Goal: Transaction & Acquisition: Purchase product/service

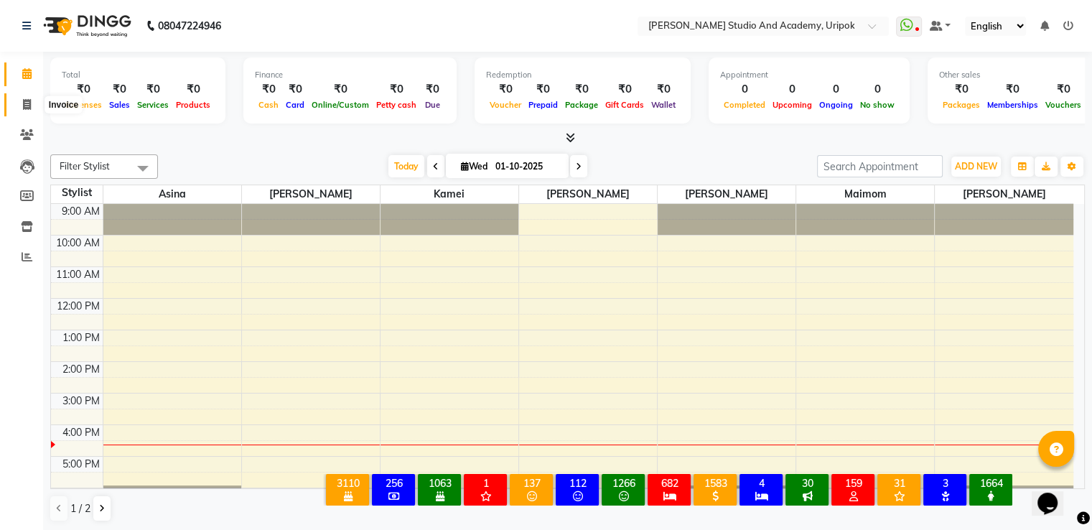
click at [24, 107] on icon at bounding box center [27, 104] width 8 height 11
select select "service"
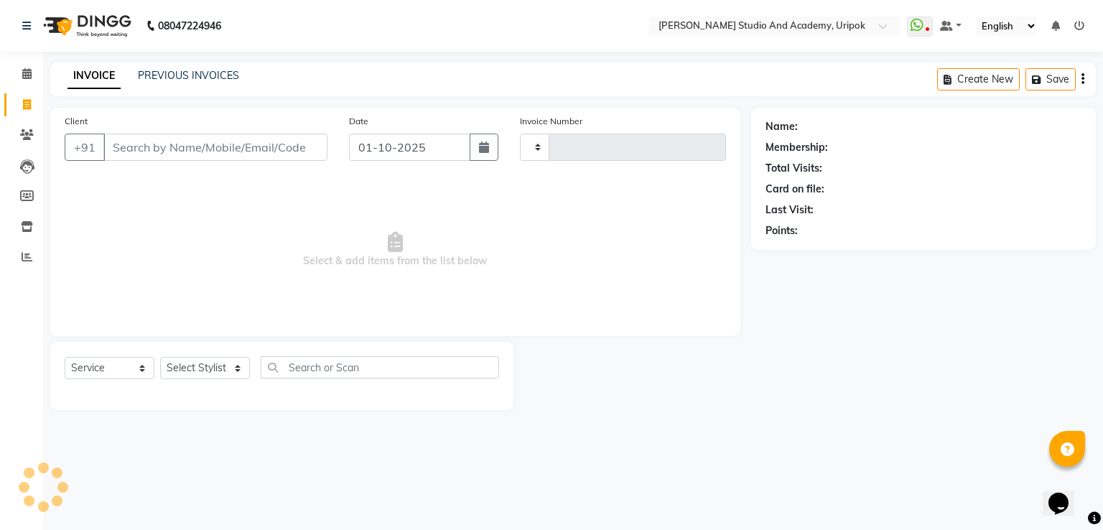
type input "1402"
select select "4880"
type input "w"
type input "12*******00"
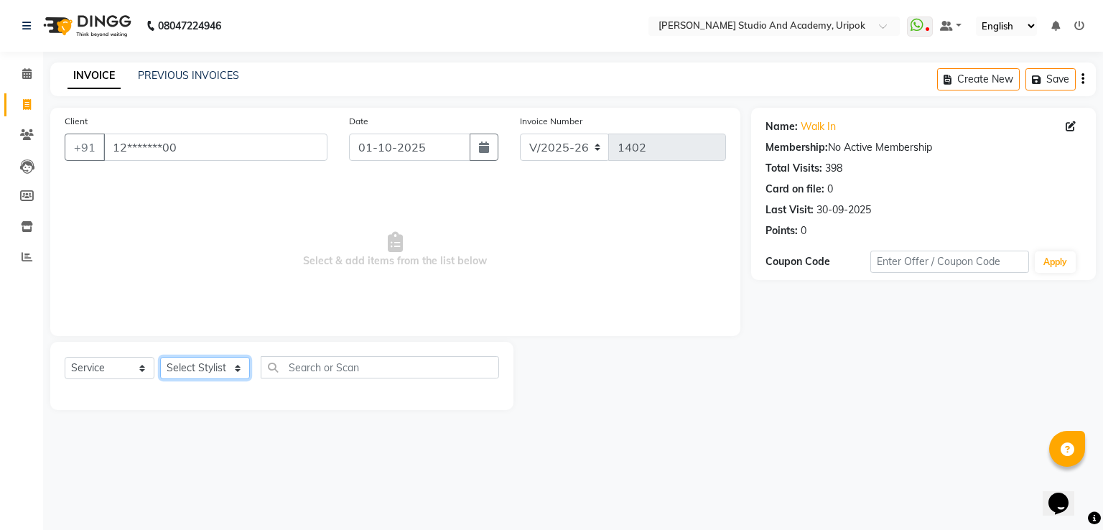
click at [226, 377] on select "Select Stylist [PERSON_NAME] [PERSON_NAME] [PERSON_NAME] [PERSON_NAME] [PERSON_…" at bounding box center [205, 368] width 90 height 22
select select "29613"
click at [160, 357] on select "Select Stylist [PERSON_NAME] [PERSON_NAME] [PERSON_NAME] [PERSON_NAME] [PERSON_…" at bounding box center [205, 368] width 90 height 22
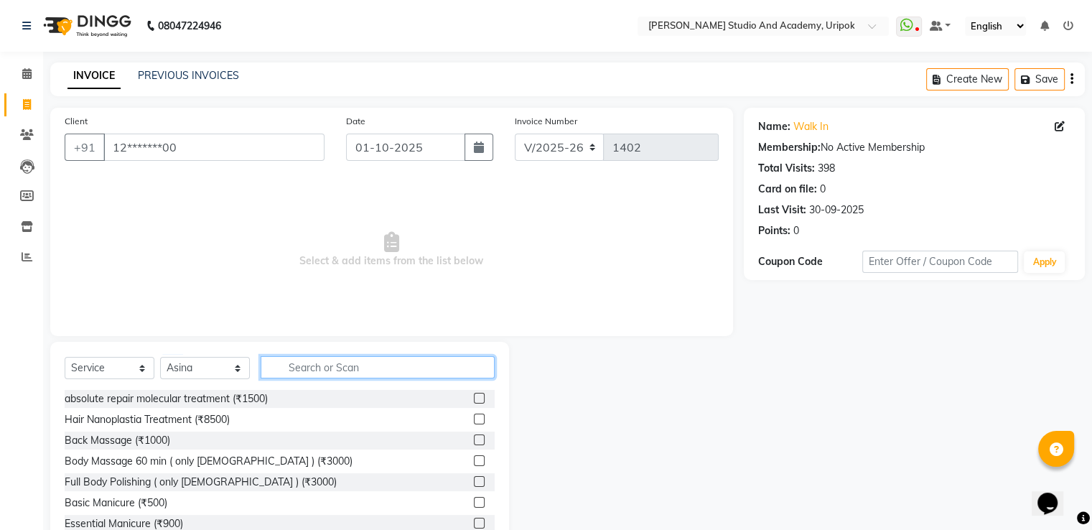
click at [304, 371] on input "text" at bounding box center [378, 367] width 234 height 22
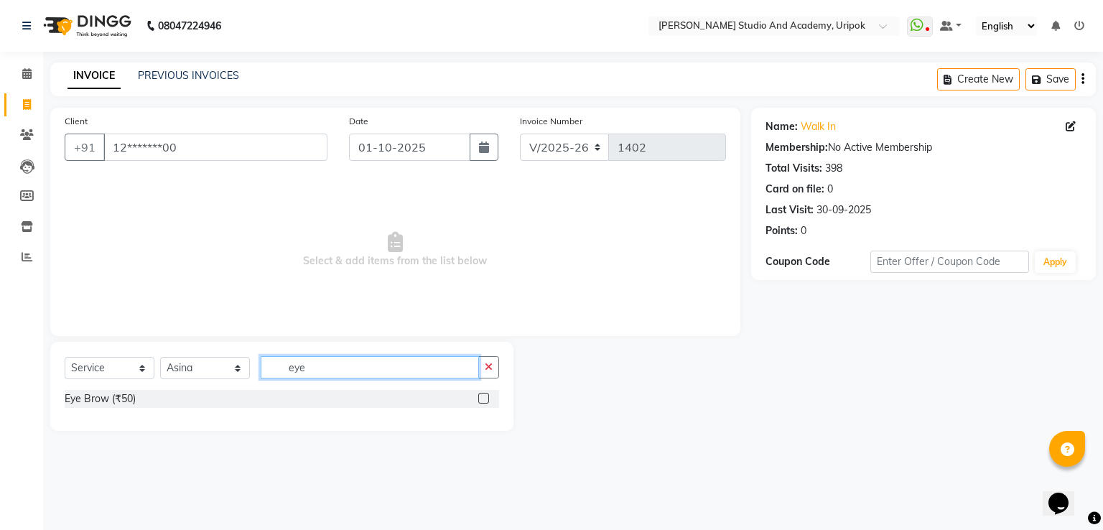
type input "eye"
click at [483, 402] on label at bounding box center [483, 398] width 11 height 11
click at [483, 402] on input "checkbox" at bounding box center [482, 398] width 9 height 9
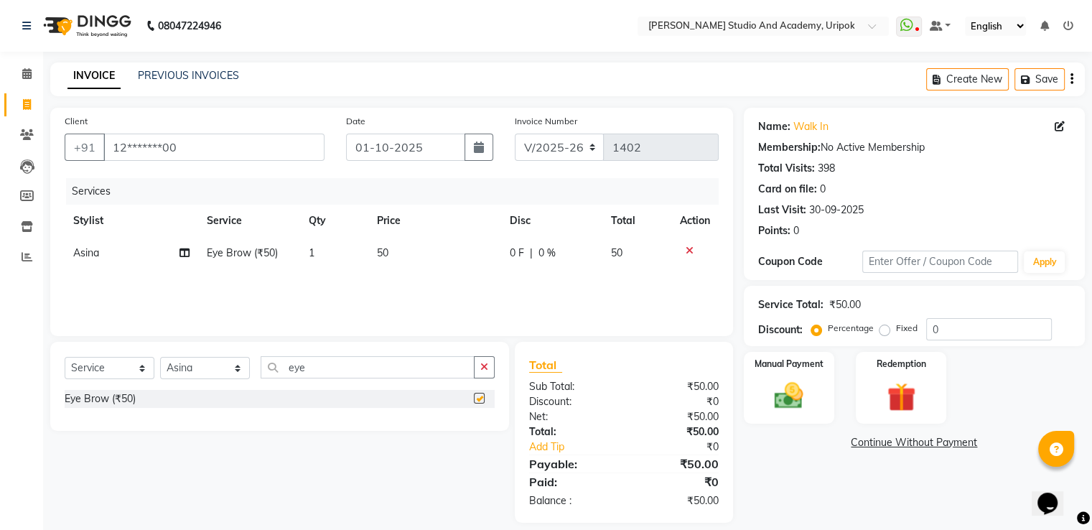
checkbox input "false"
click at [319, 253] on td "1" at bounding box center [334, 253] width 68 height 32
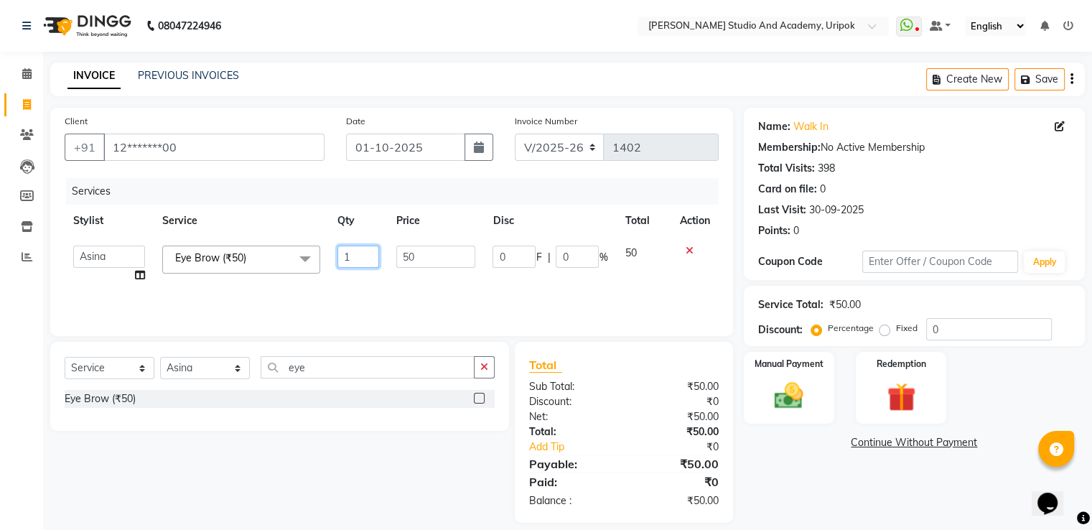
click at [368, 256] on input "1" at bounding box center [358, 257] width 42 height 22
type input "3"
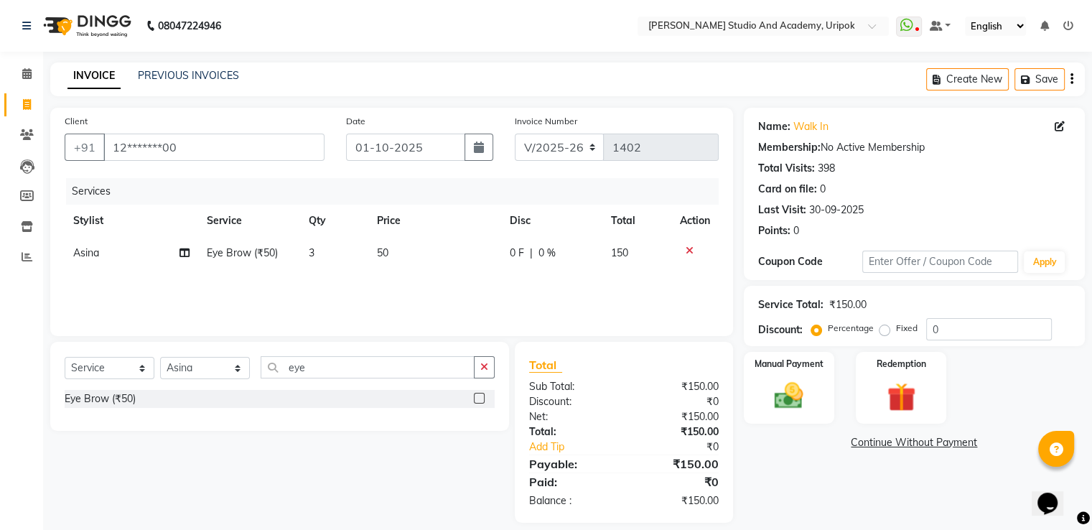
click at [398, 288] on div "Services Stylist Service Qty Price Disc Total Action Asina Eye Brow (₹50) 3 50 …" at bounding box center [392, 250] width 654 height 144
click at [324, 374] on input "eye" at bounding box center [368, 367] width 214 height 22
type input "e"
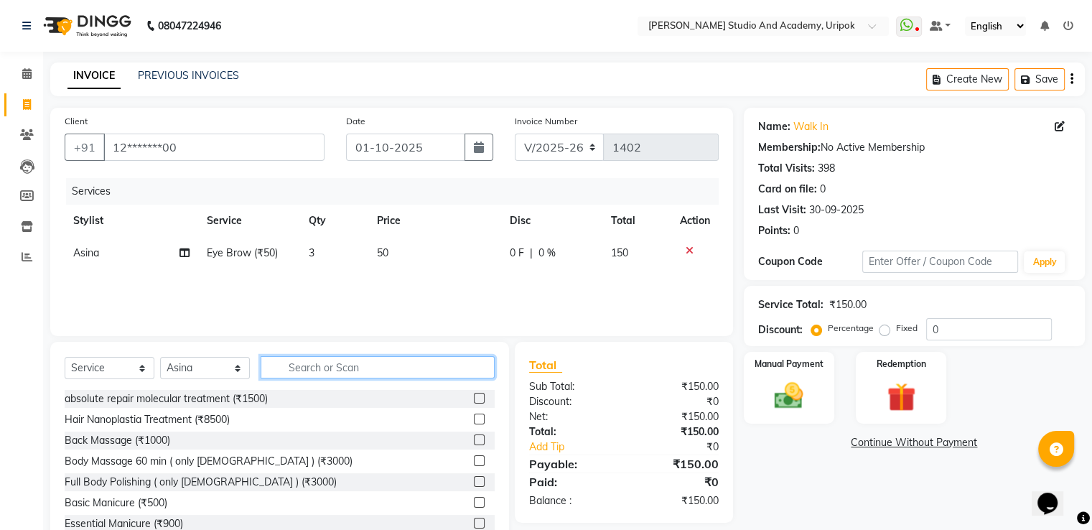
type input "e"
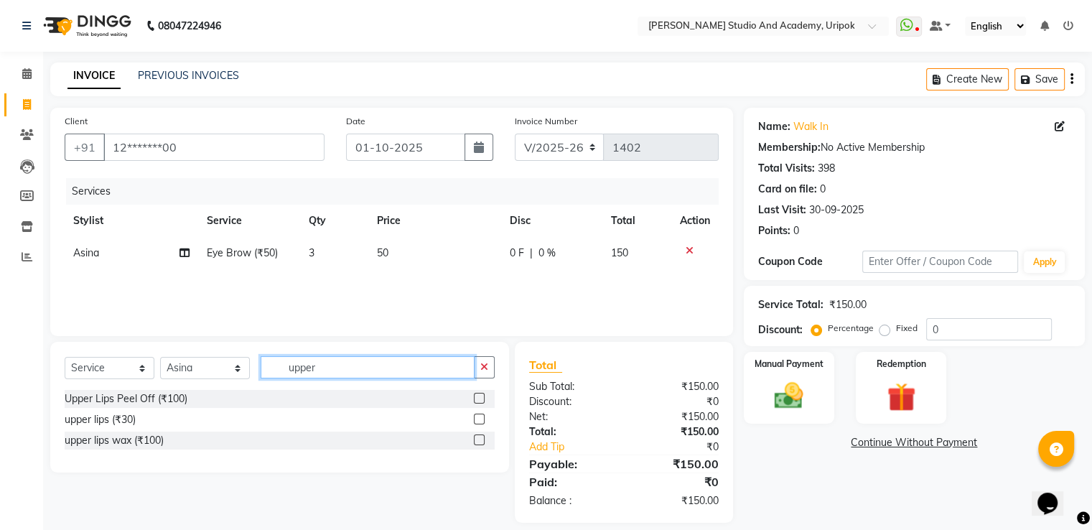
type input "upper"
click at [480, 419] on label at bounding box center [479, 418] width 11 height 11
click at [480, 419] on input "checkbox" at bounding box center [478, 419] width 9 height 9
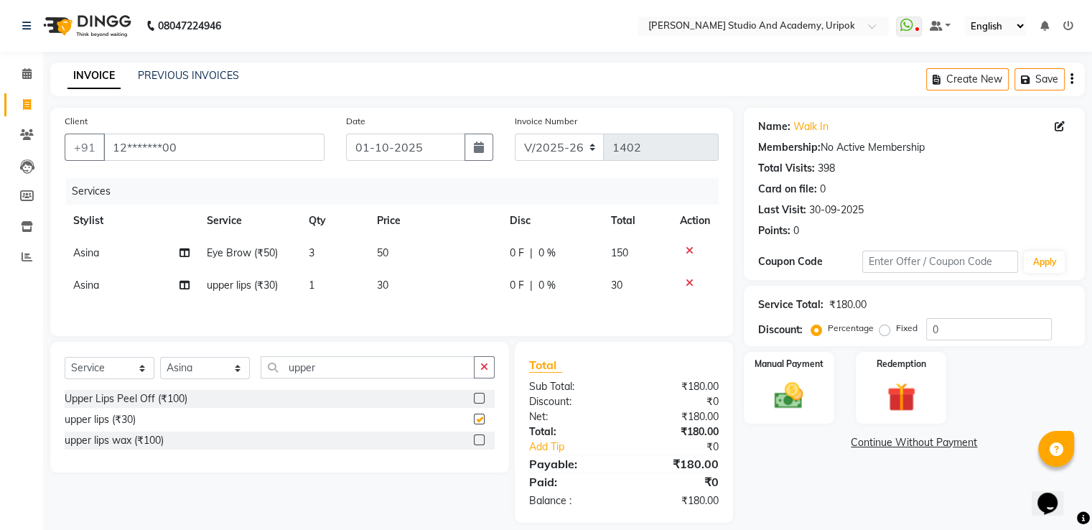
checkbox input "false"
click at [311, 287] on span "1" at bounding box center [312, 285] width 6 height 13
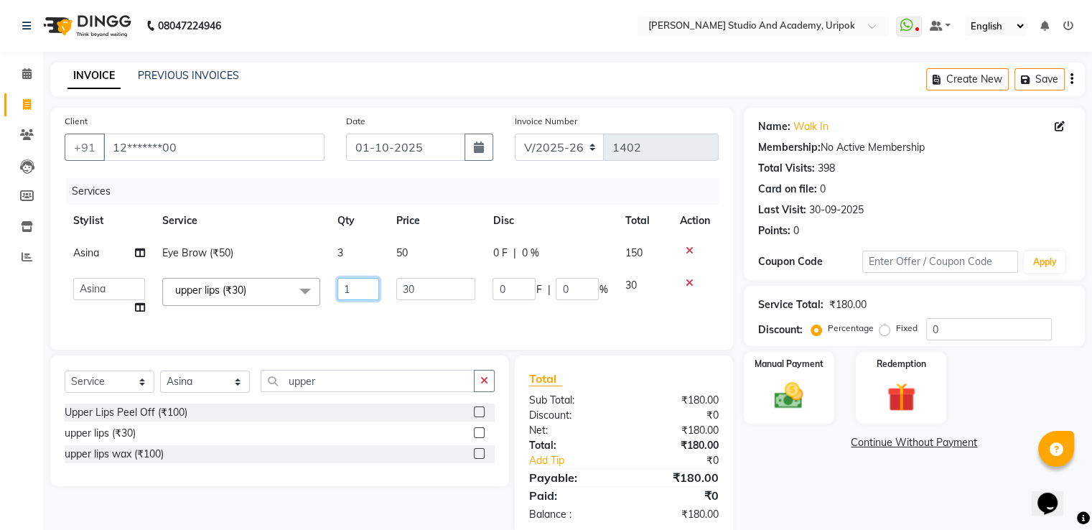
click at [359, 290] on input "1" at bounding box center [358, 289] width 42 height 22
type input "2"
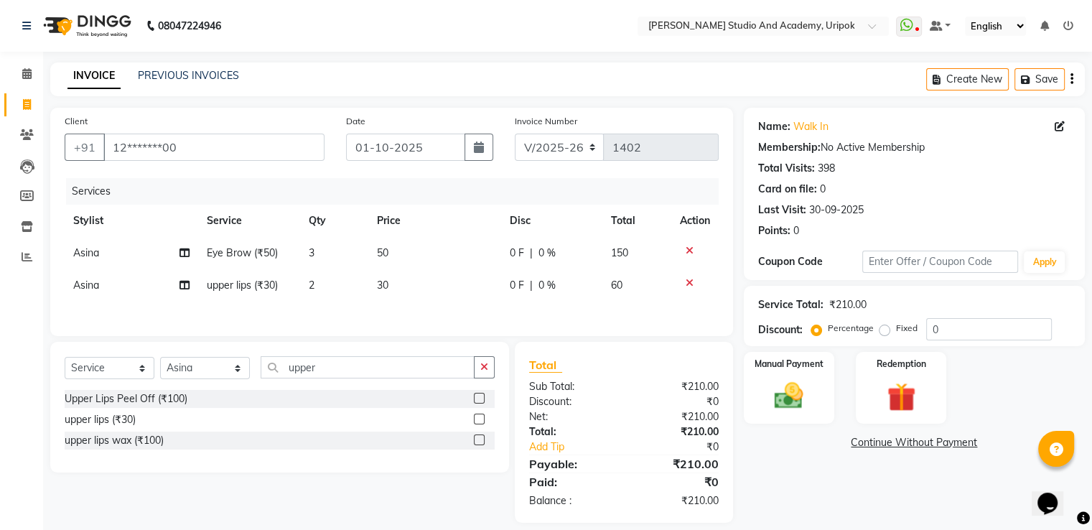
click at [369, 319] on div "Services Stylist Service Qty Price Disc Total Action Asina Eye Brow (₹50) 3 50 …" at bounding box center [392, 250] width 654 height 144
click at [335, 372] on input "upper" at bounding box center [368, 367] width 214 height 22
type input "u"
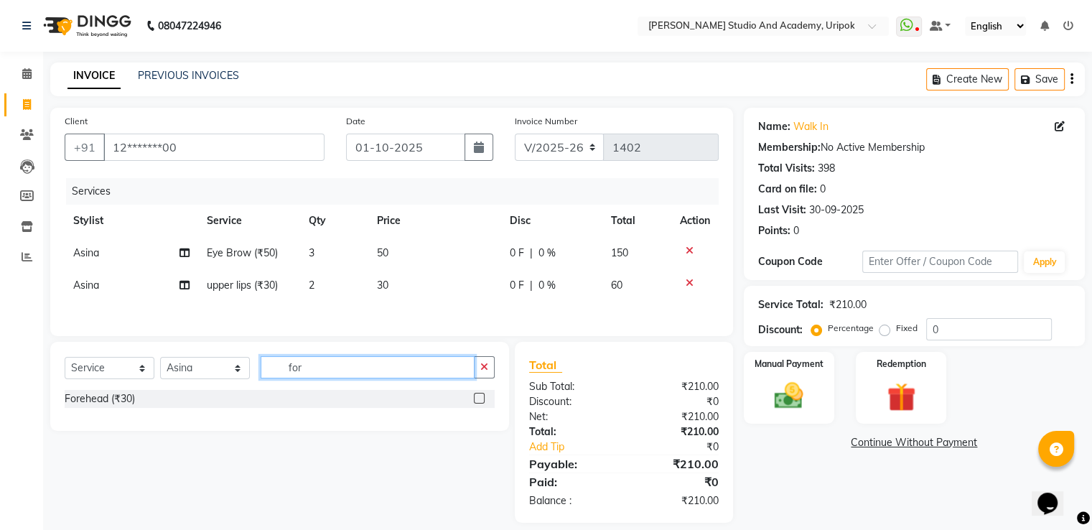
type input "for"
click at [477, 403] on label at bounding box center [479, 398] width 11 height 11
click at [477, 403] on input "checkbox" at bounding box center [478, 398] width 9 height 9
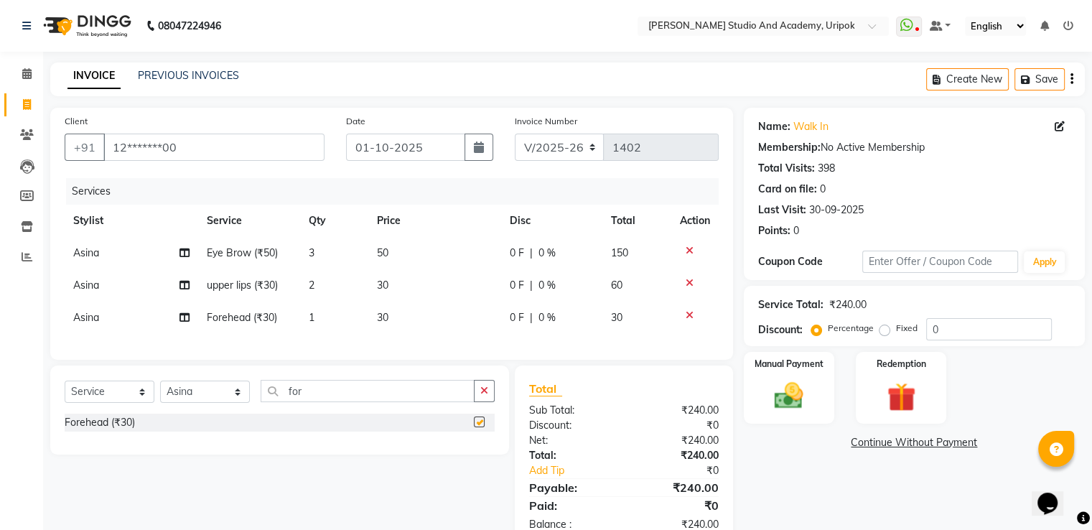
checkbox input "false"
click at [235, 403] on select "Select Stylist [PERSON_NAME] [PERSON_NAME] [PERSON_NAME] [PERSON_NAME] [PERSON_…" at bounding box center [205, 391] width 90 height 22
select select "84642"
click at [160, 393] on select "Select Stylist [PERSON_NAME] [PERSON_NAME] [PERSON_NAME] [PERSON_NAME] [PERSON_…" at bounding box center [205, 391] width 90 height 22
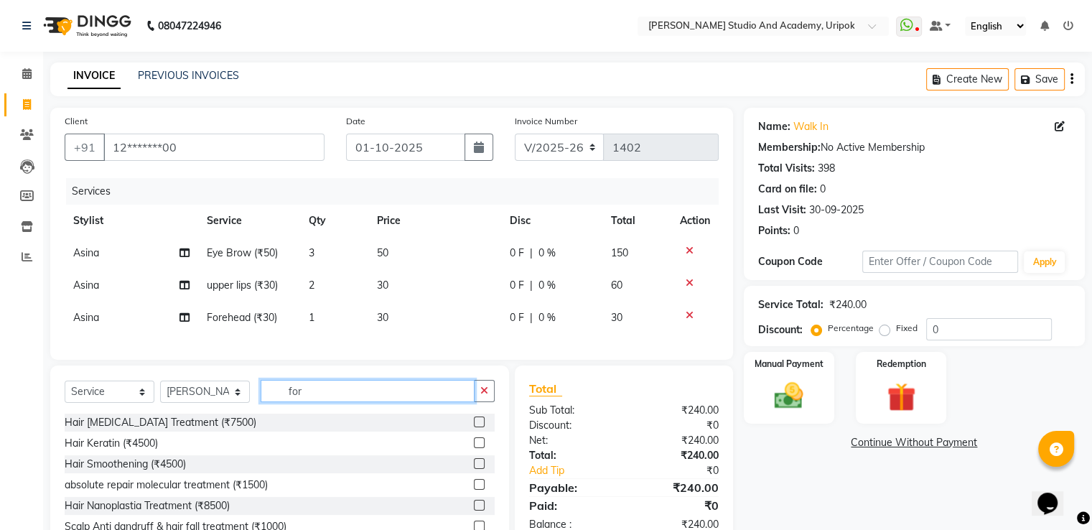
click at [317, 402] on input "for" at bounding box center [368, 391] width 214 height 22
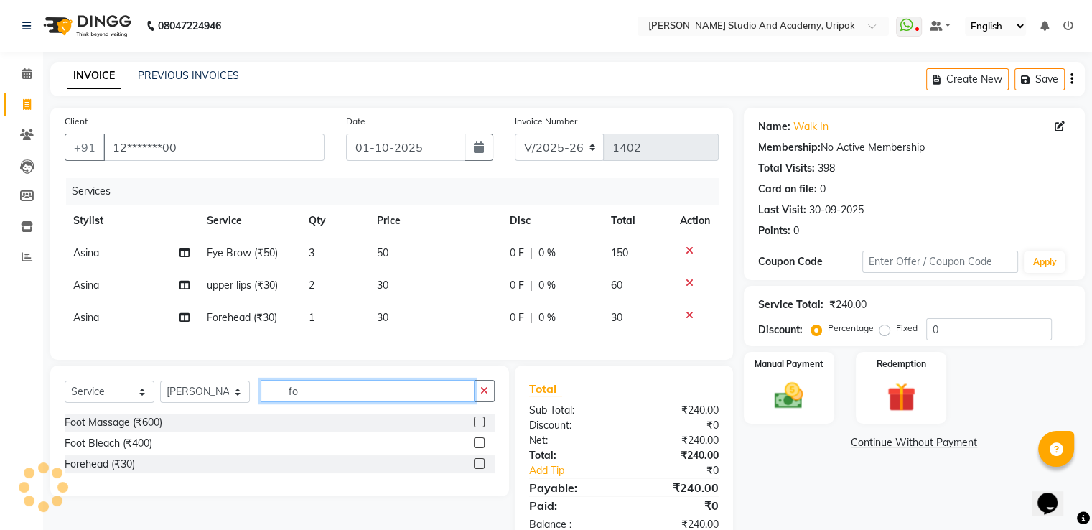
type input "f"
type input "eye"
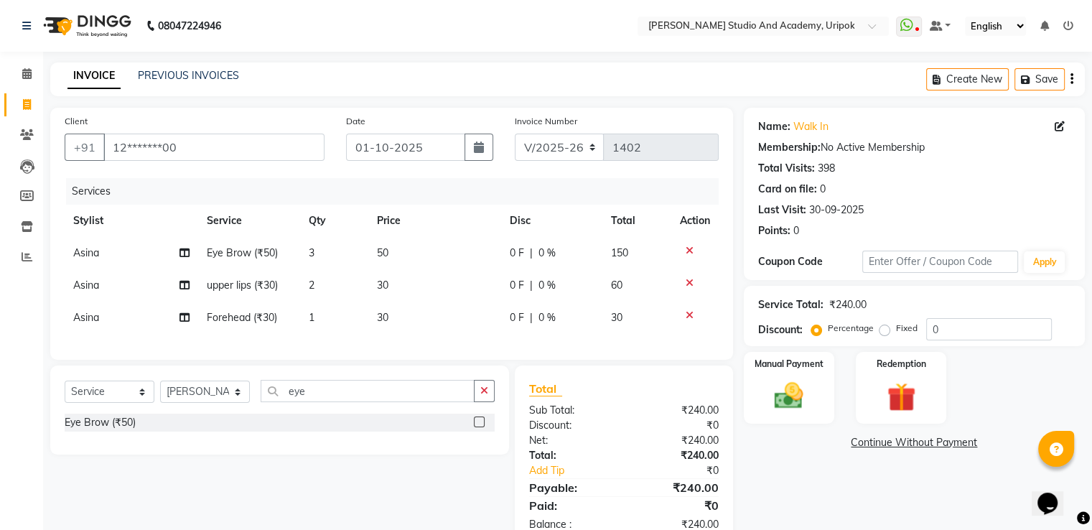
click at [482, 427] on label at bounding box center [479, 421] width 11 height 11
click at [482, 427] on input "checkbox" at bounding box center [478, 422] width 9 height 9
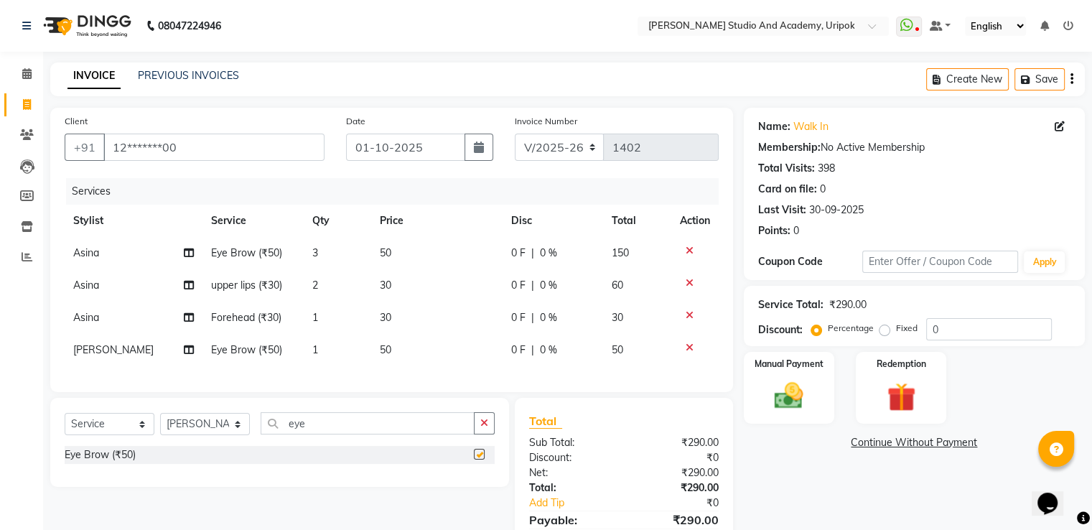
checkbox input "false"
click at [800, 383] on img at bounding box center [789, 396] width 48 height 34
click at [859, 442] on span "CASH" at bounding box center [863, 443] width 31 height 17
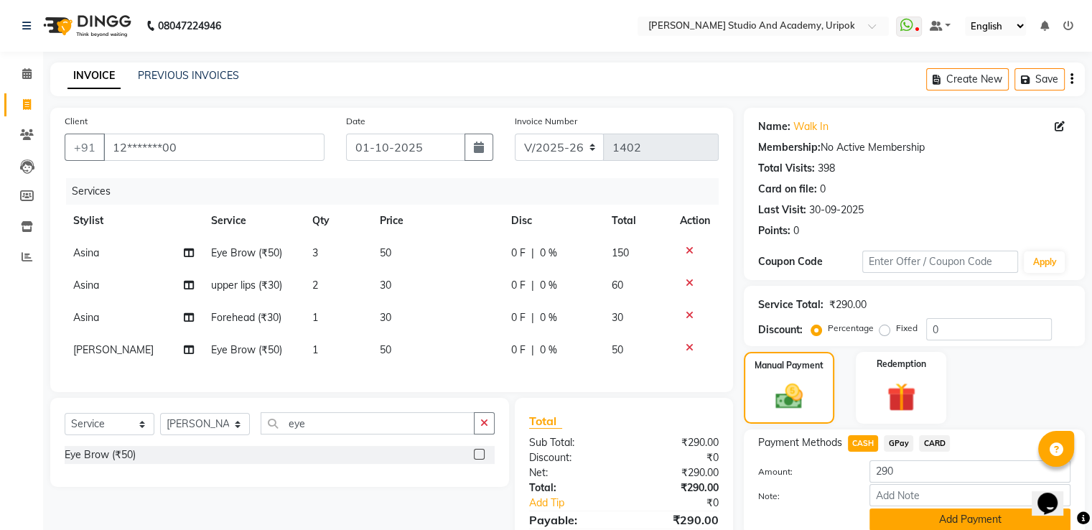
click at [936, 523] on button "Add Payment" at bounding box center [969, 519] width 201 height 22
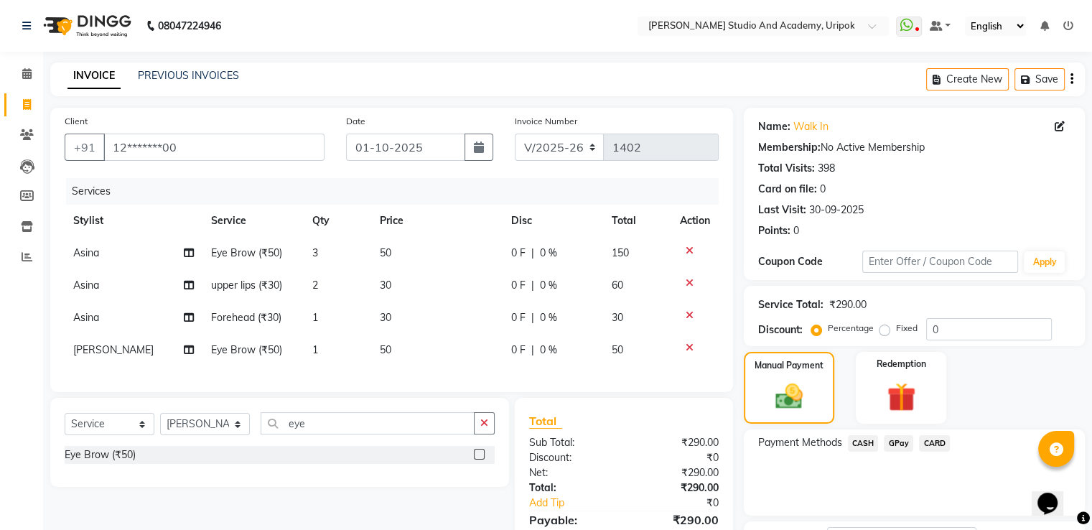
scroll to position [132, 0]
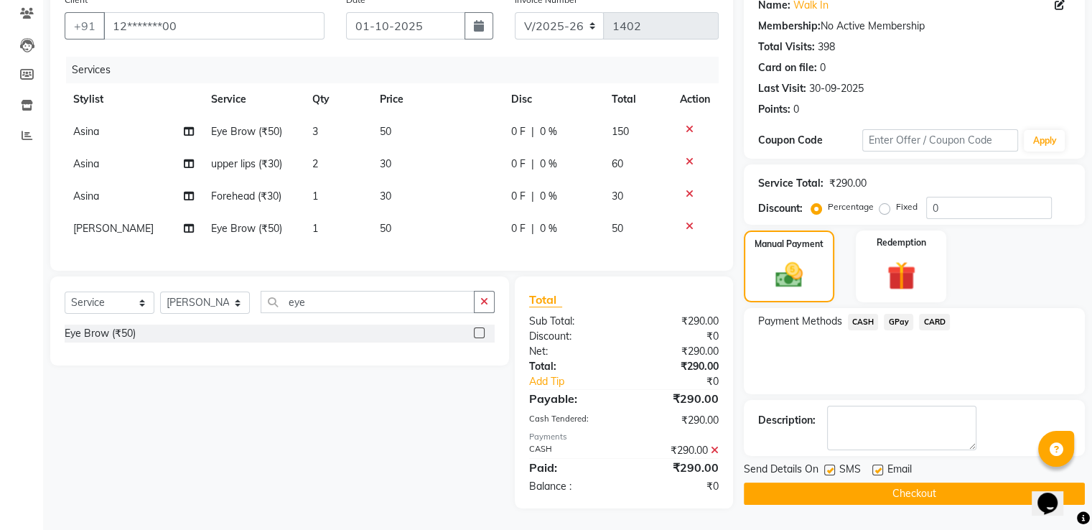
click at [871, 485] on button "Checkout" at bounding box center [914, 493] width 341 height 22
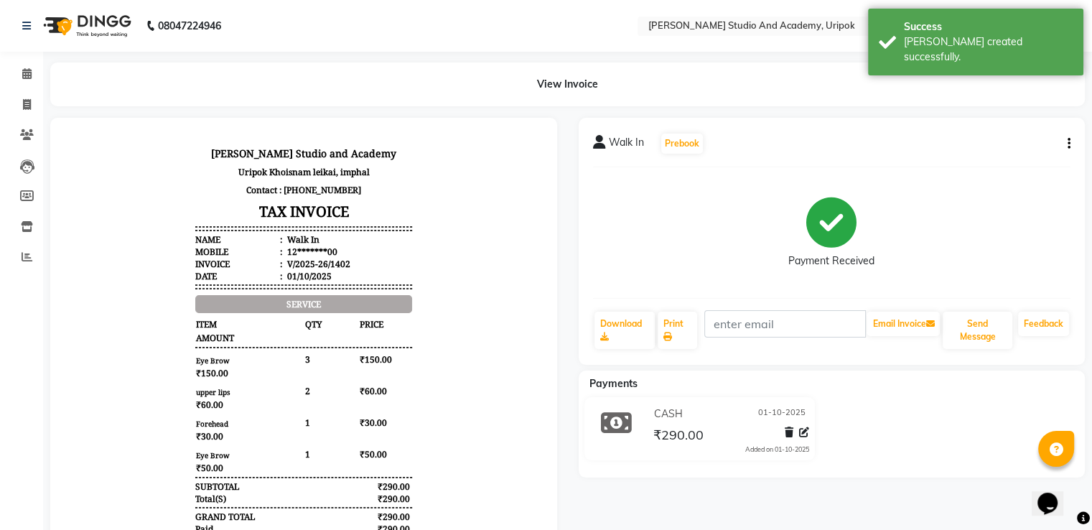
click at [100, 22] on img at bounding box center [86, 26] width 98 height 40
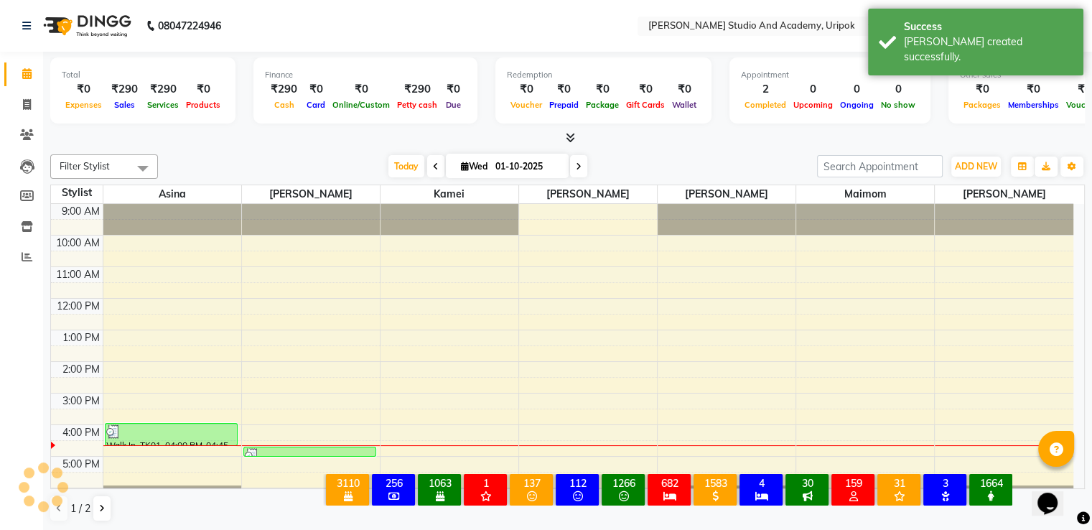
scroll to position [27, 0]
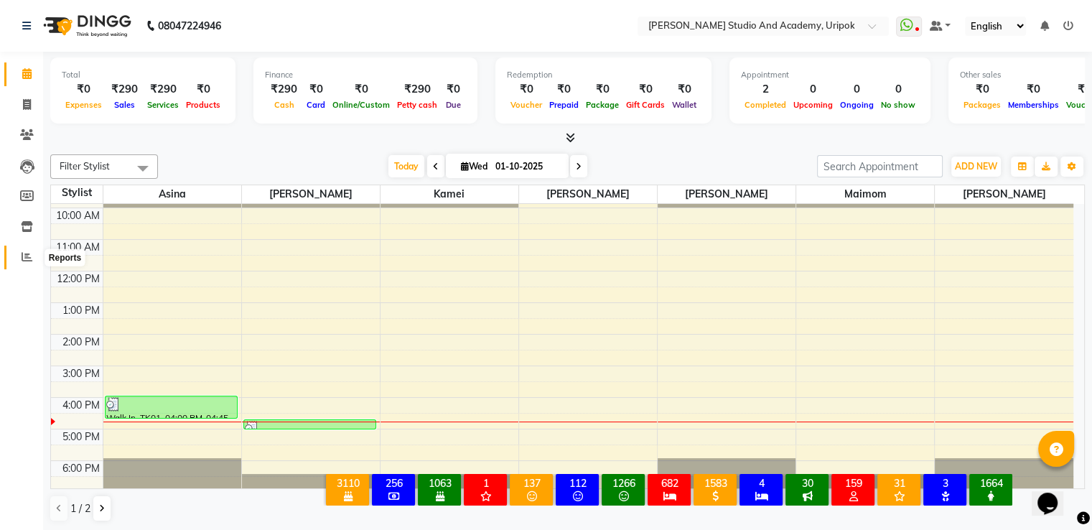
click at [26, 254] on icon at bounding box center [27, 256] width 11 height 11
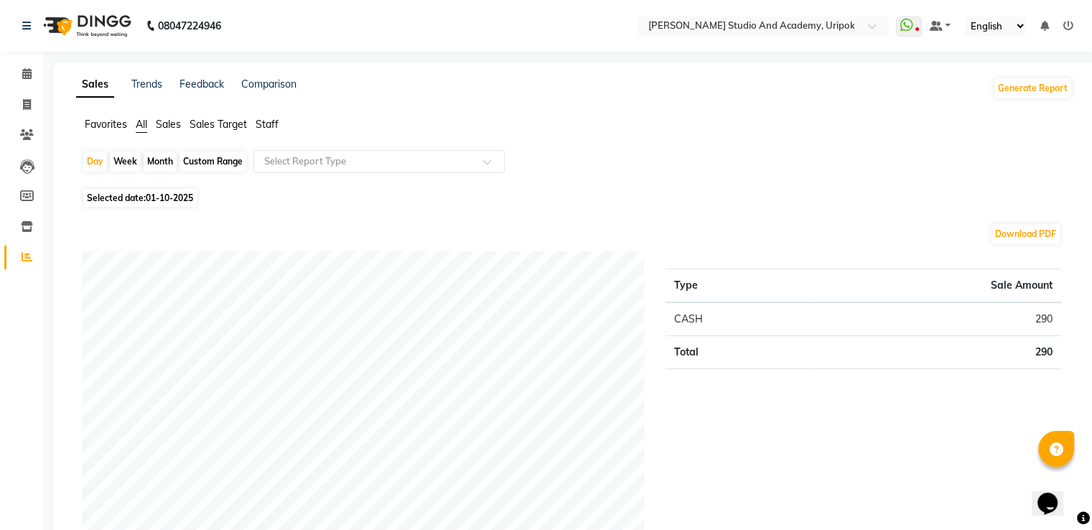
click at [158, 162] on div "Month" at bounding box center [160, 161] width 33 height 20
select select "10"
select select "2025"
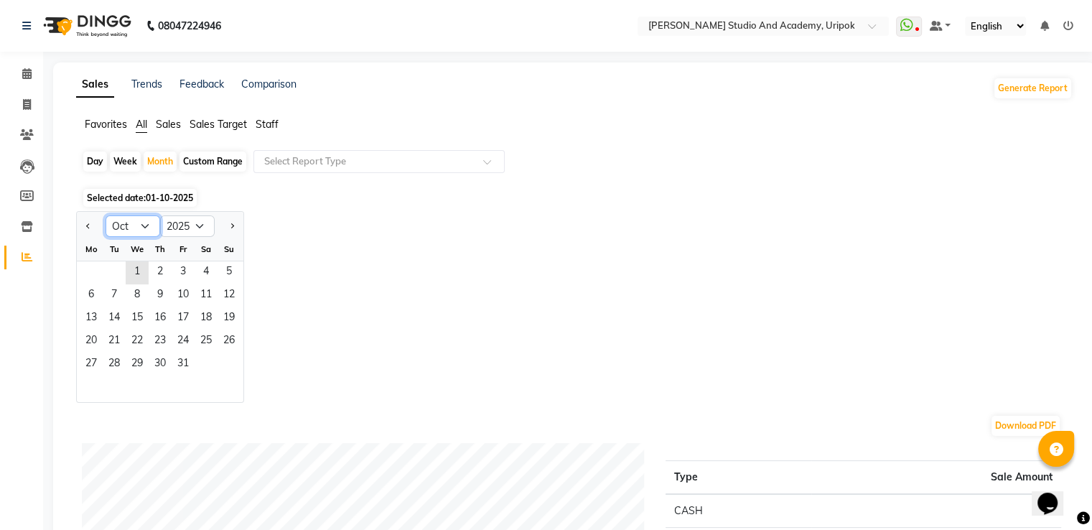
click at [151, 225] on select "Jan Feb Mar Apr May Jun Jul Aug Sep Oct Nov Dec" at bounding box center [133, 226] width 55 height 22
select select "9"
click at [106, 215] on select "Jan Feb Mar Apr May Jun Jul Aug Sep Oct Nov Dec" at bounding box center [133, 226] width 55 height 22
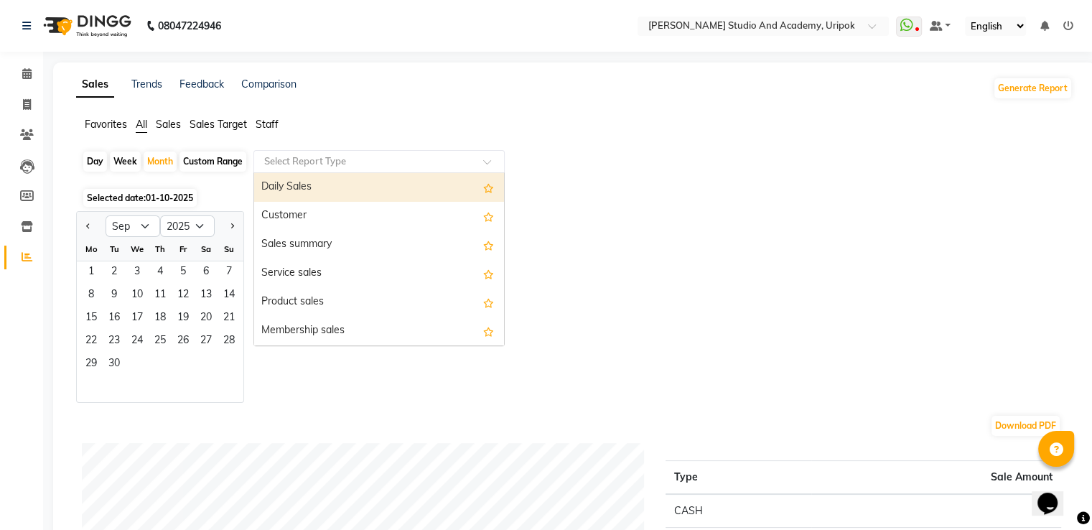
click at [307, 167] on input "text" at bounding box center [364, 161] width 207 height 14
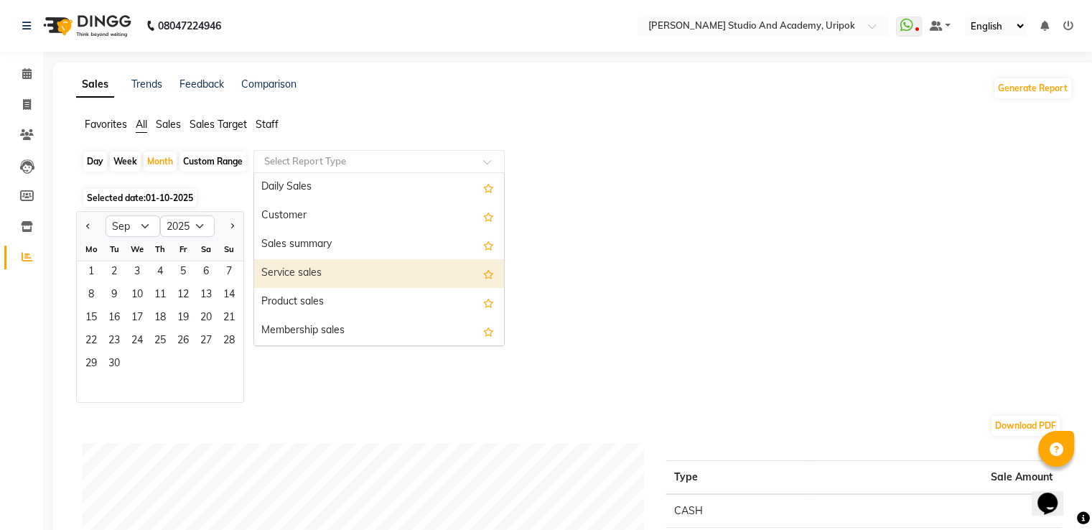
click at [310, 264] on div "Service sales" at bounding box center [379, 273] width 250 height 29
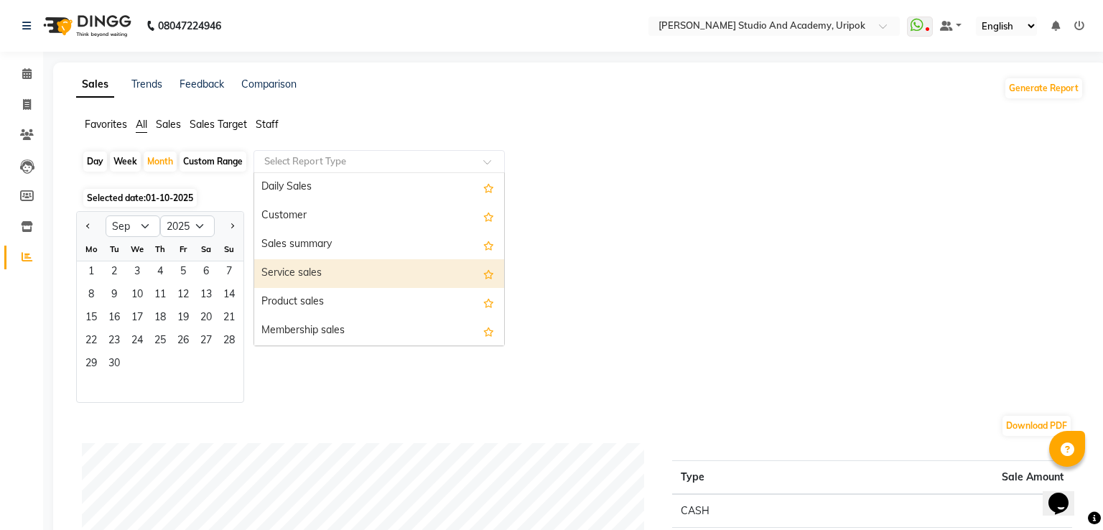
select select "full_report"
select select "pdf"
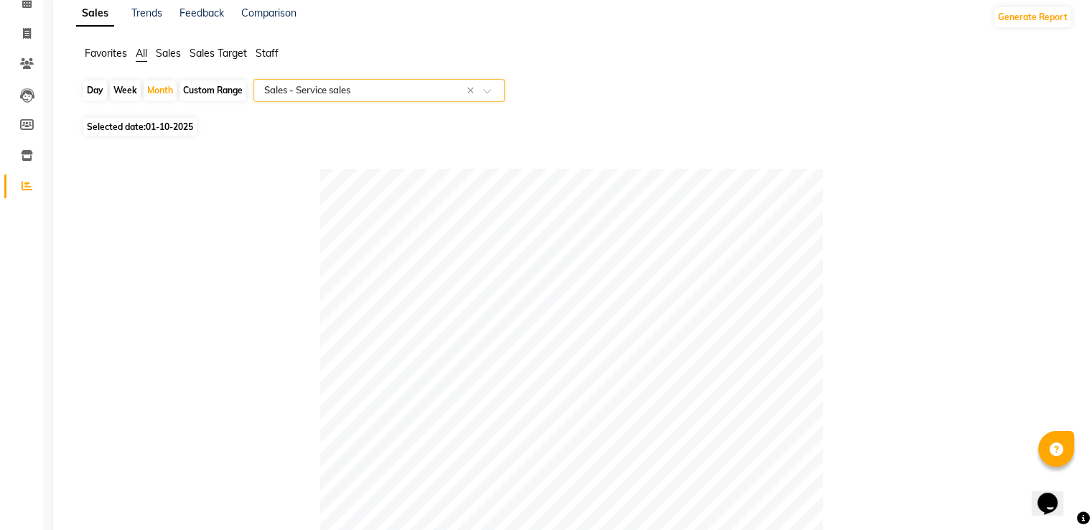
scroll to position [92, 0]
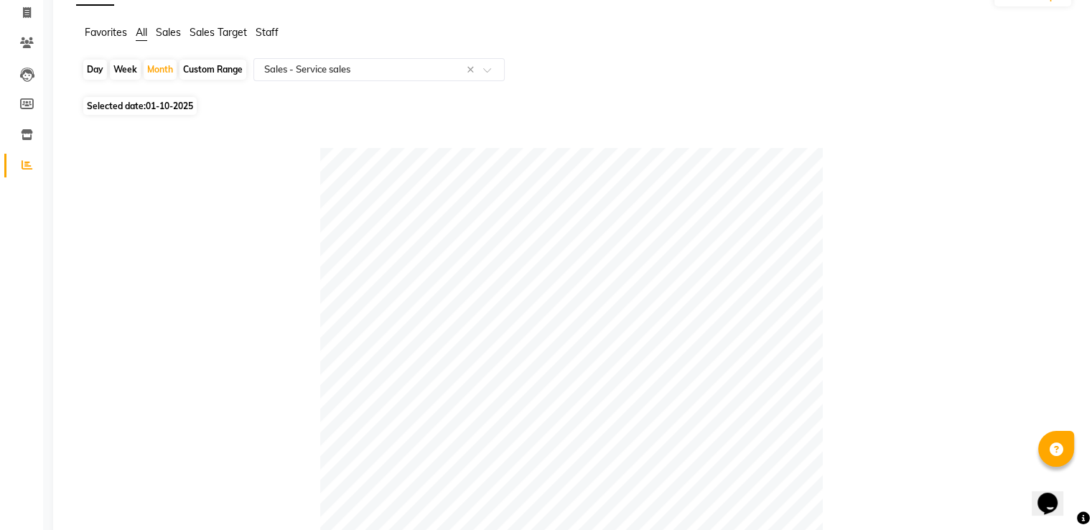
click at [274, 37] on span "Staff" at bounding box center [267, 32] width 23 height 13
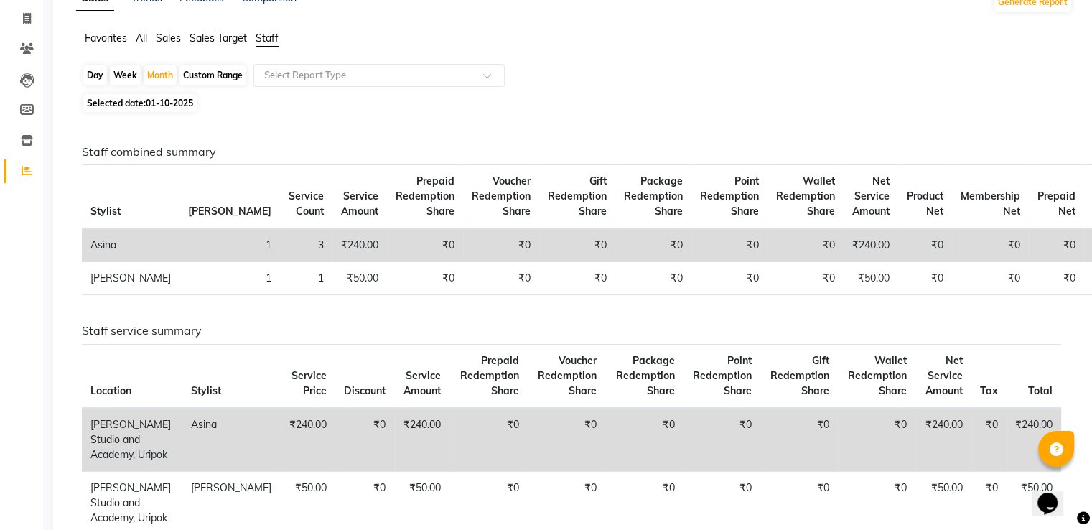
scroll to position [115, 0]
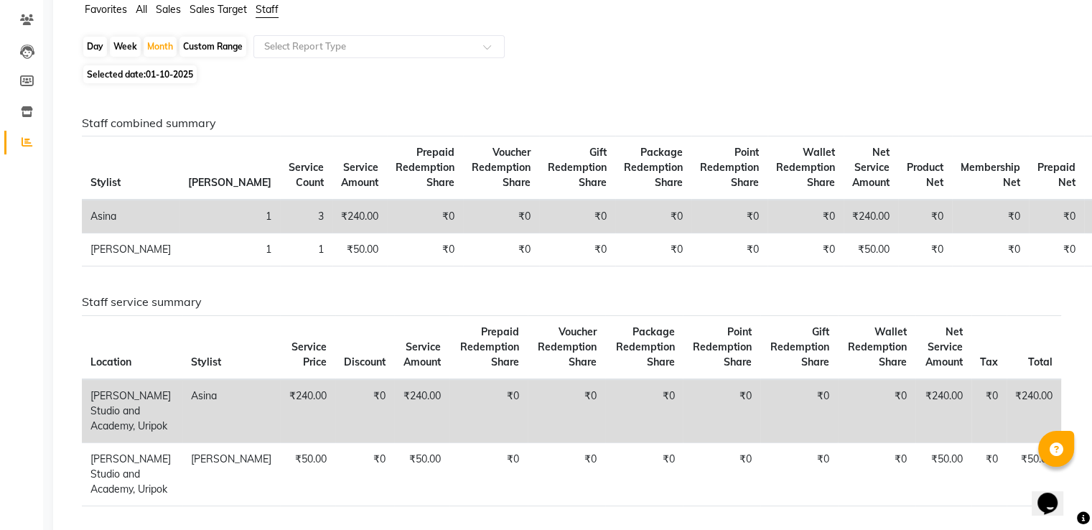
click at [164, 78] on span "01-10-2025" at bounding box center [169, 74] width 47 height 11
select select "10"
select select "2025"
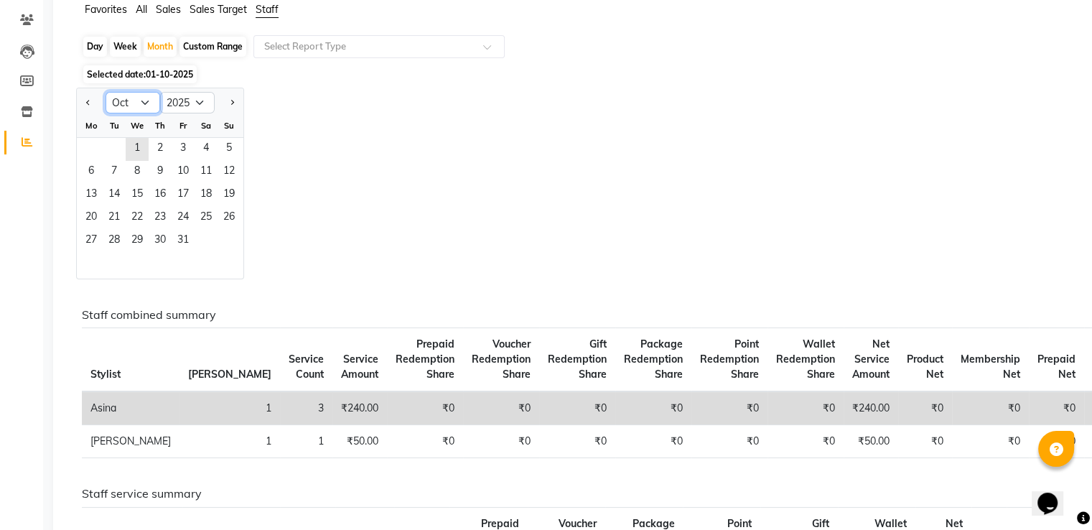
click at [146, 108] on select "Jan Feb Mar Apr May Jun Jul Aug Sep Oct Nov Dec" at bounding box center [133, 103] width 55 height 22
select select "9"
click at [106, 92] on select "Jan Feb Mar Apr May Jun Jul Aug Sep Oct Nov Dec" at bounding box center [133, 103] width 55 height 22
click at [322, 187] on div "Jan Feb Mar Apr May Jun Jul Aug Sep Oct Nov Dec 2015 2016 2017 2018 2019 2020 2…" at bounding box center [574, 184] width 996 height 192
click at [269, 5] on span "Staff" at bounding box center [267, 9] width 23 height 13
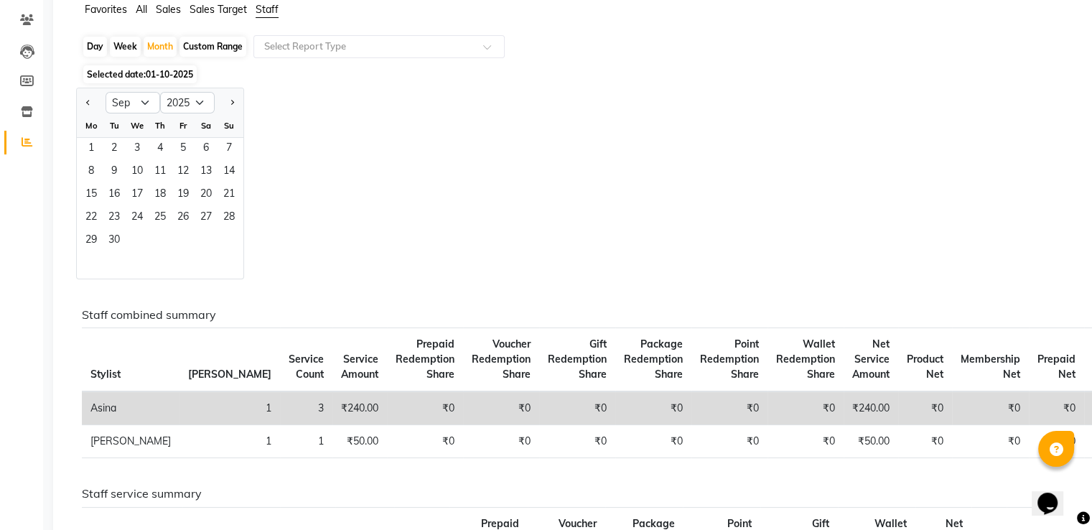
scroll to position [0, 0]
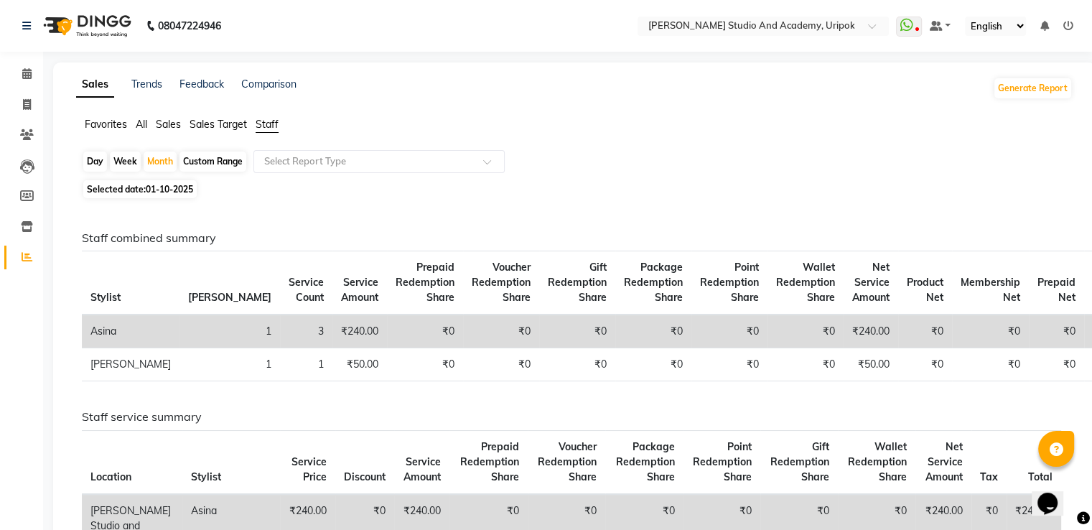
click at [271, 129] on span "Staff" at bounding box center [267, 124] width 23 height 13
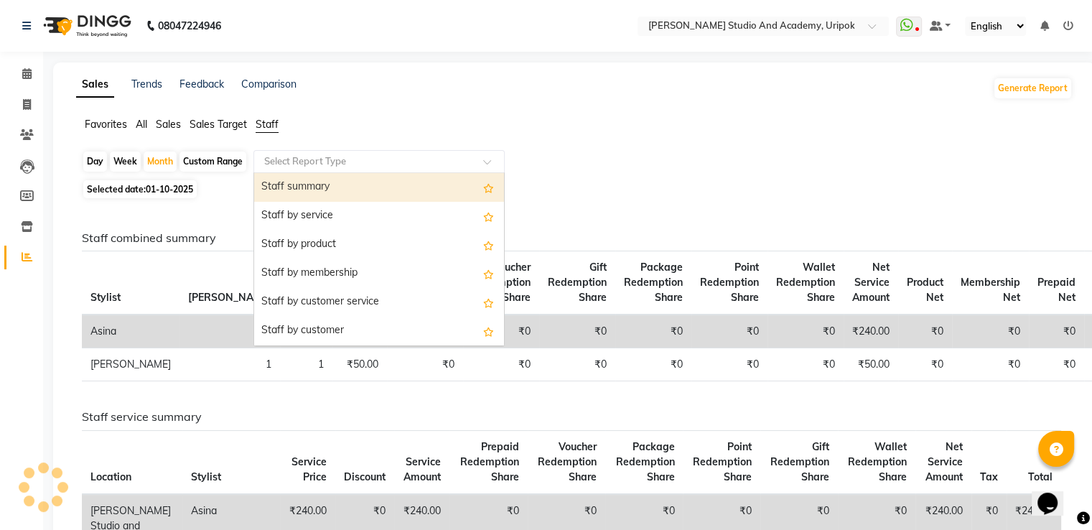
click at [277, 162] on input "text" at bounding box center [364, 161] width 207 height 14
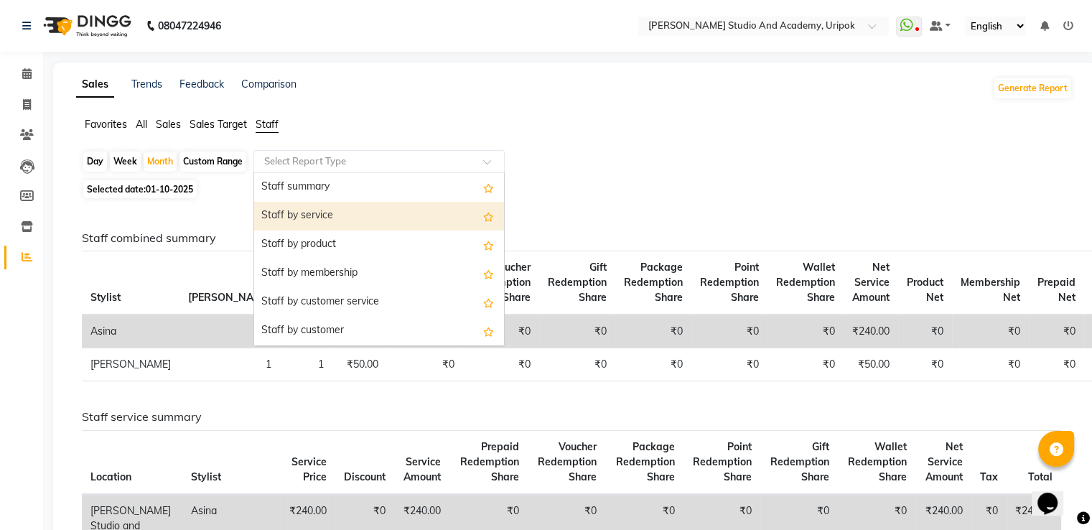
click at [318, 220] on div "Staff by service" at bounding box center [379, 216] width 250 height 29
select select "full_report"
select select "pdf"
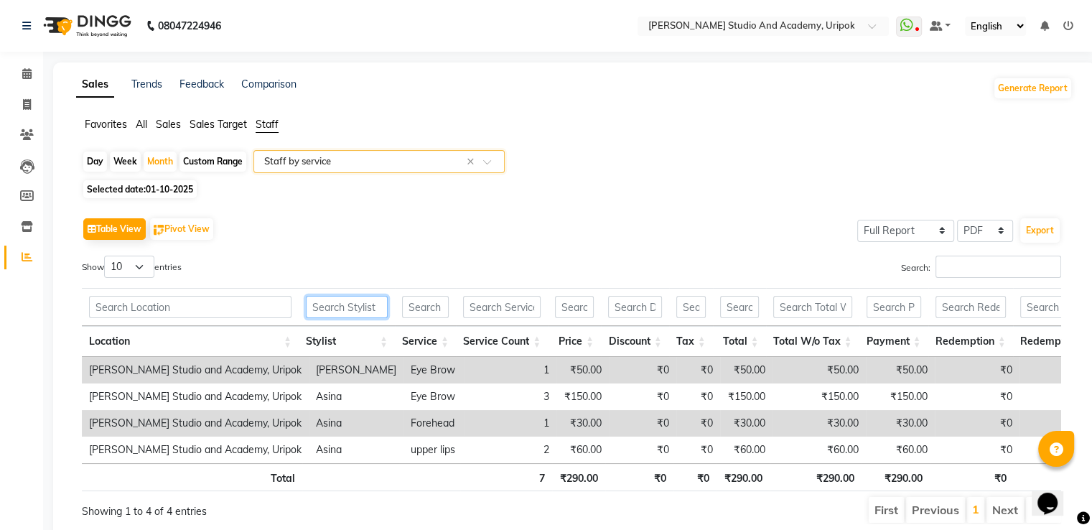
click at [362, 309] on input "text" at bounding box center [347, 307] width 82 height 22
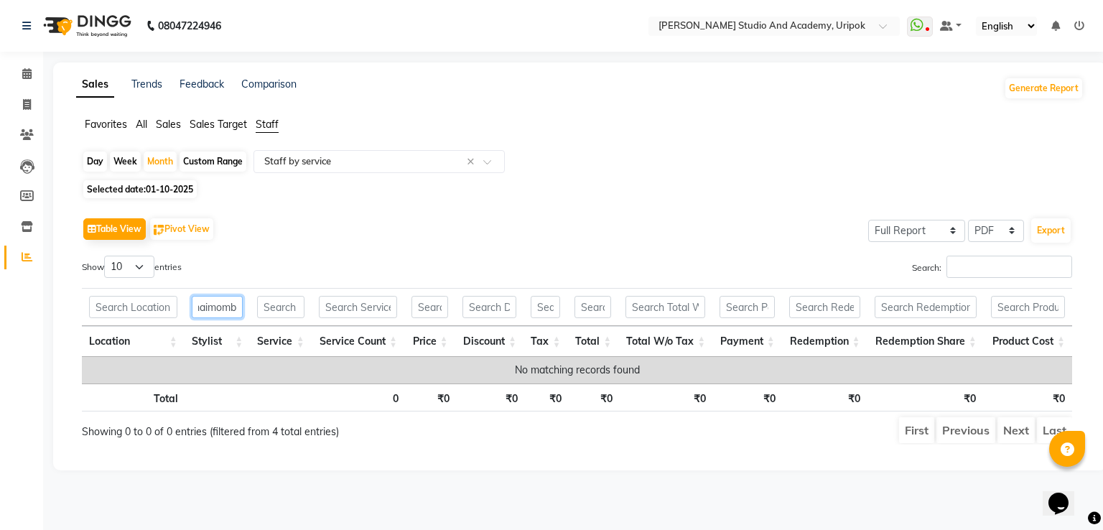
scroll to position [0, 14]
type input "maimomba"
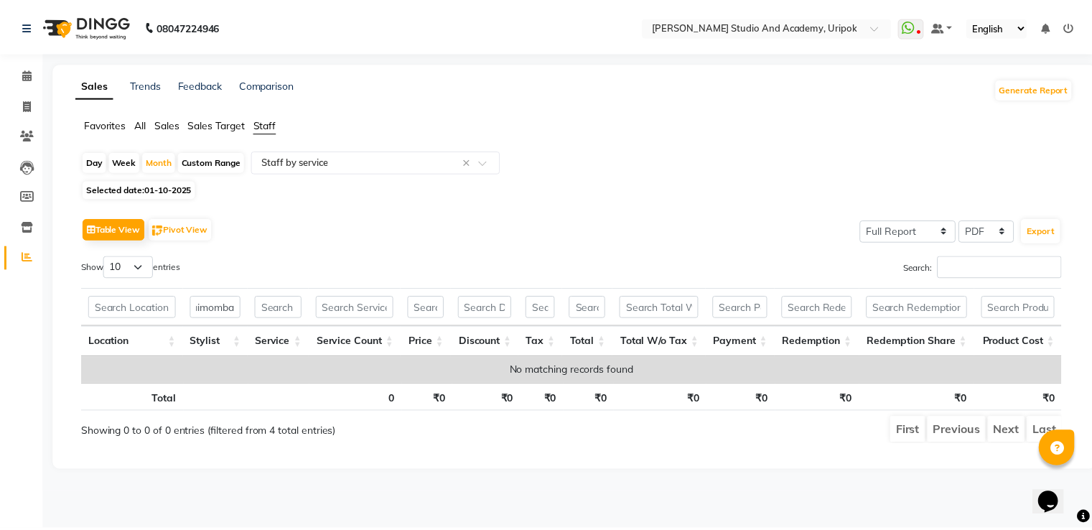
scroll to position [0, 0]
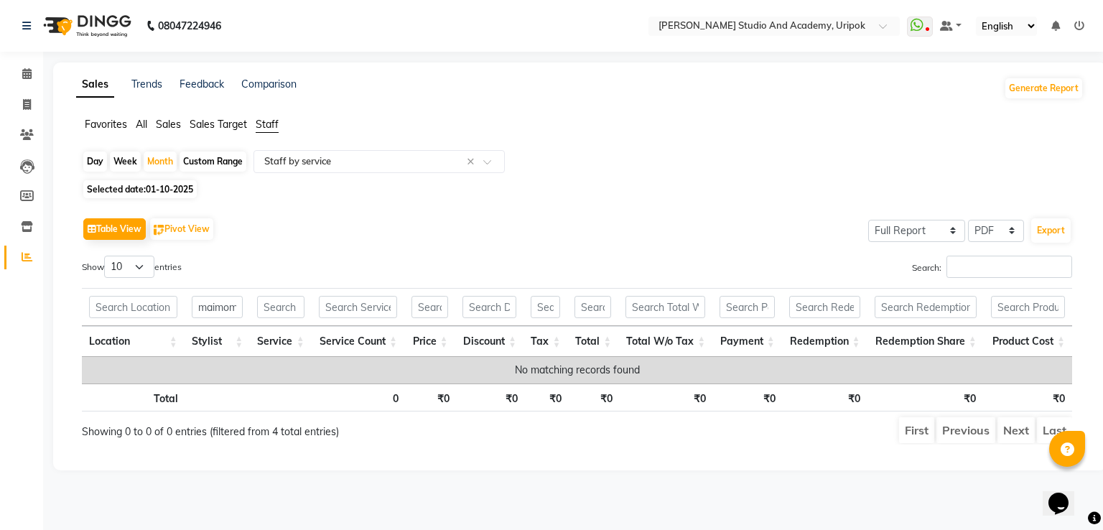
click at [209, 159] on div "Custom Range" at bounding box center [212, 161] width 67 height 20
select select "10"
select select "2025"
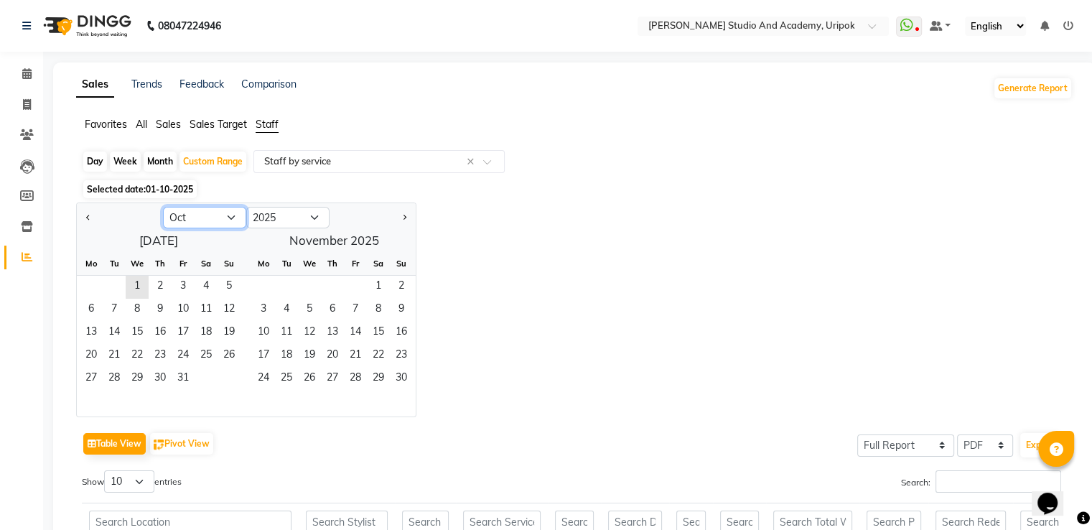
click at [228, 222] on select "Jan Feb Mar Apr May Jun Jul Aug Sep Oct Nov Dec" at bounding box center [204, 218] width 83 height 22
select select "9"
click at [163, 207] on select "Jan Feb Mar Apr May Jun Jul Aug Sep Oct Nov Dec" at bounding box center [204, 218] width 83 height 22
click at [95, 291] on span "1" at bounding box center [91, 287] width 23 height 23
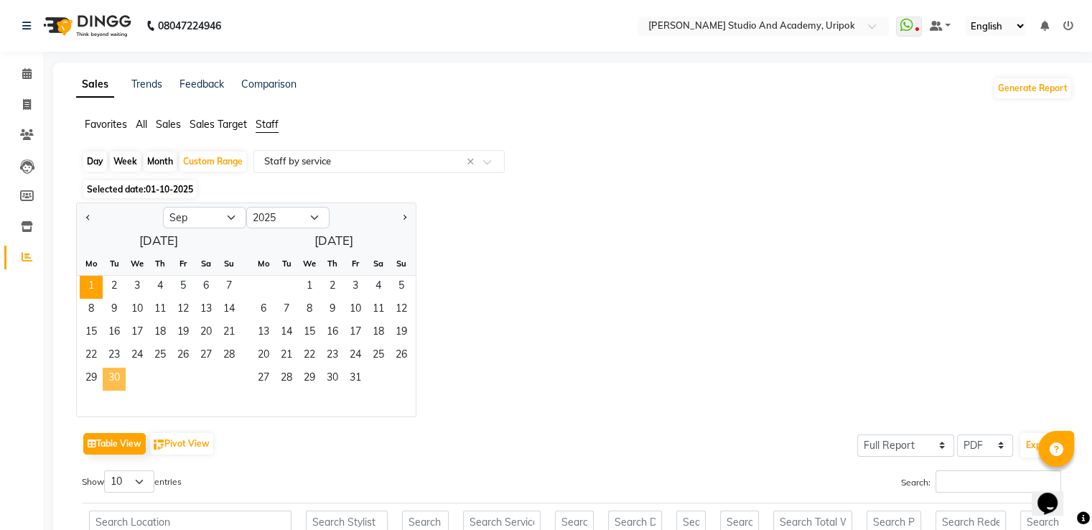
click at [116, 382] on span "30" at bounding box center [114, 379] width 23 height 23
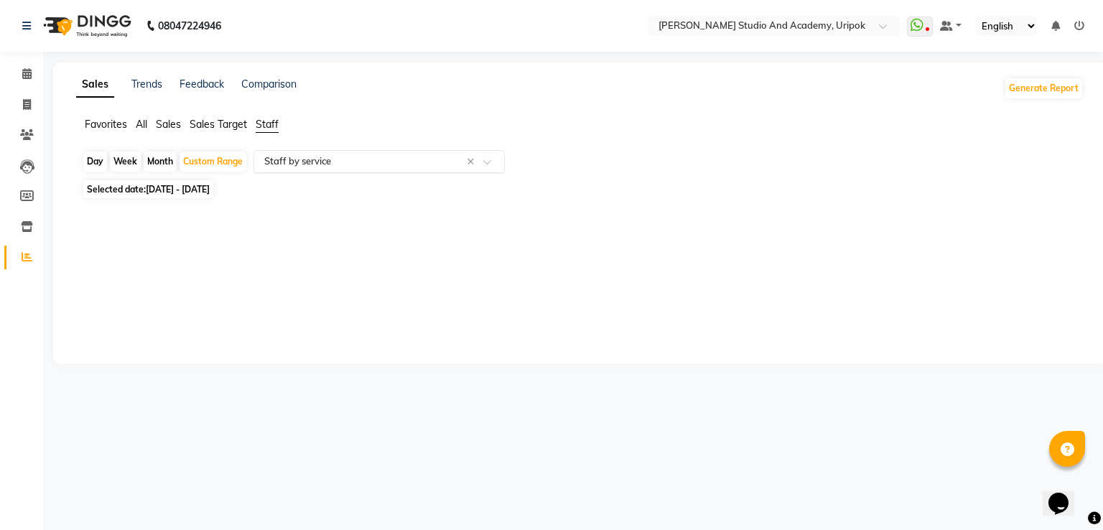
click at [286, 159] on input "text" at bounding box center [364, 161] width 207 height 14
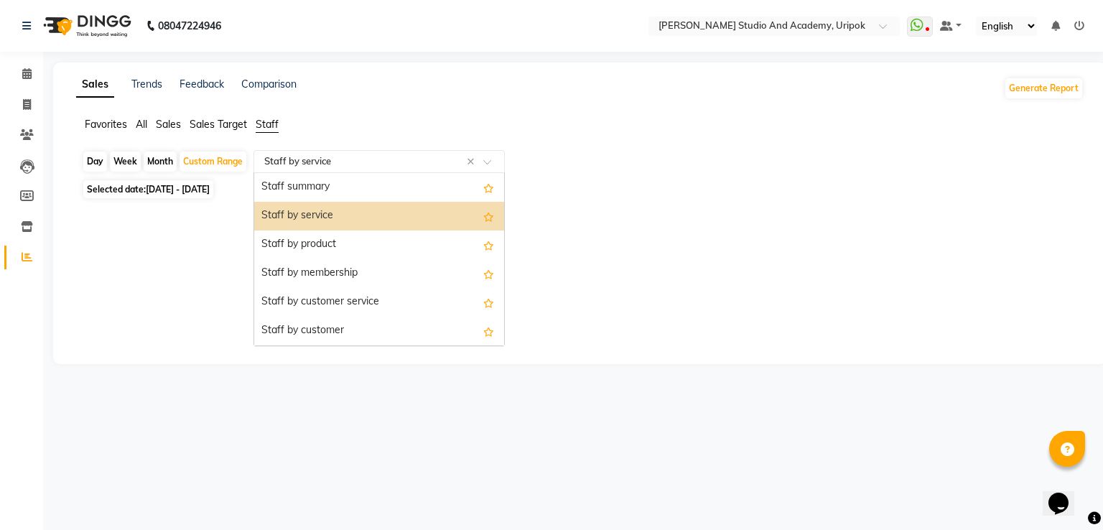
click at [299, 217] on div "Staff by service" at bounding box center [379, 216] width 250 height 29
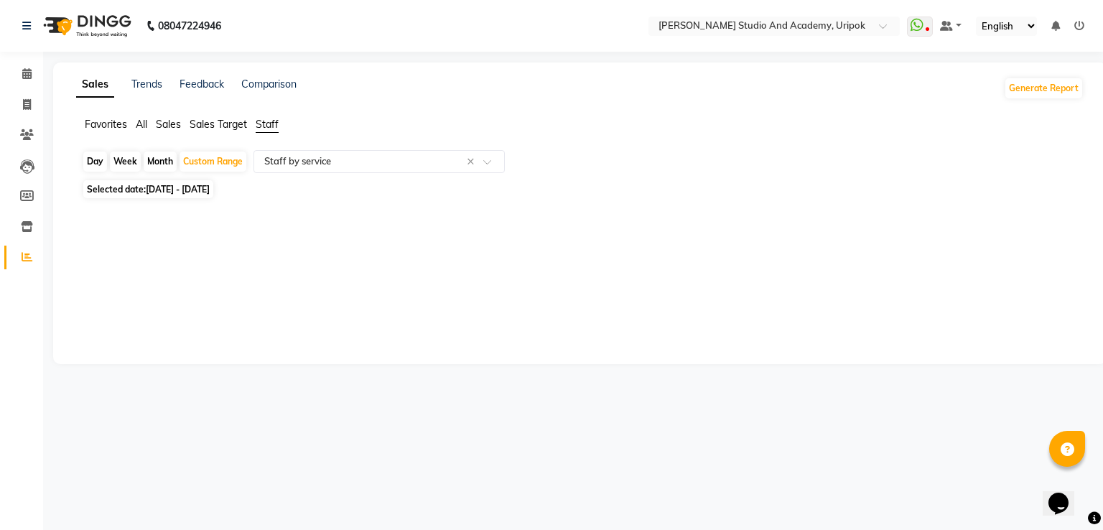
click at [261, 123] on span "Staff" at bounding box center [267, 124] width 23 height 13
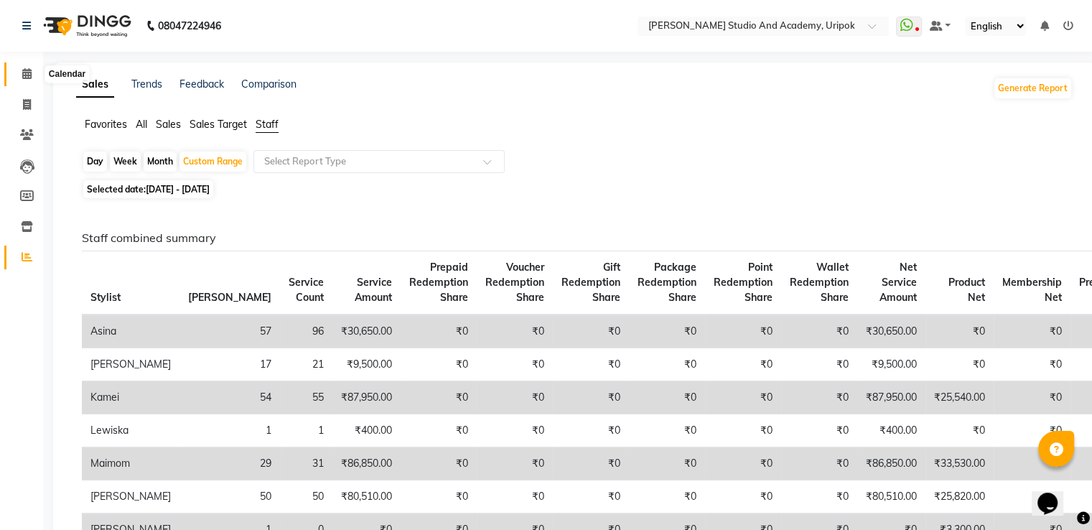
click at [28, 73] on icon at bounding box center [26, 73] width 9 height 11
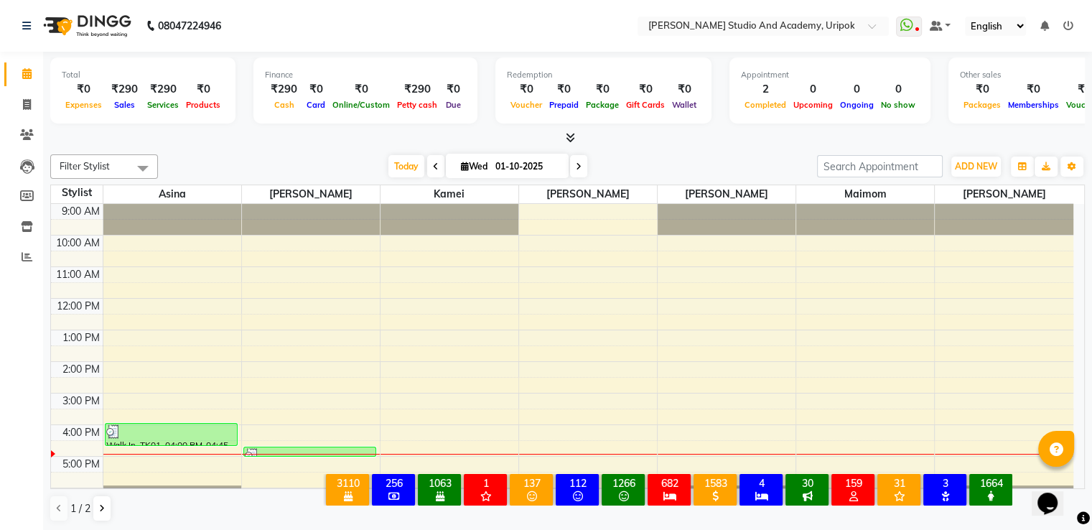
click at [576, 165] on icon at bounding box center [579, 166] width 6 height 9
type input "02-10-2025"
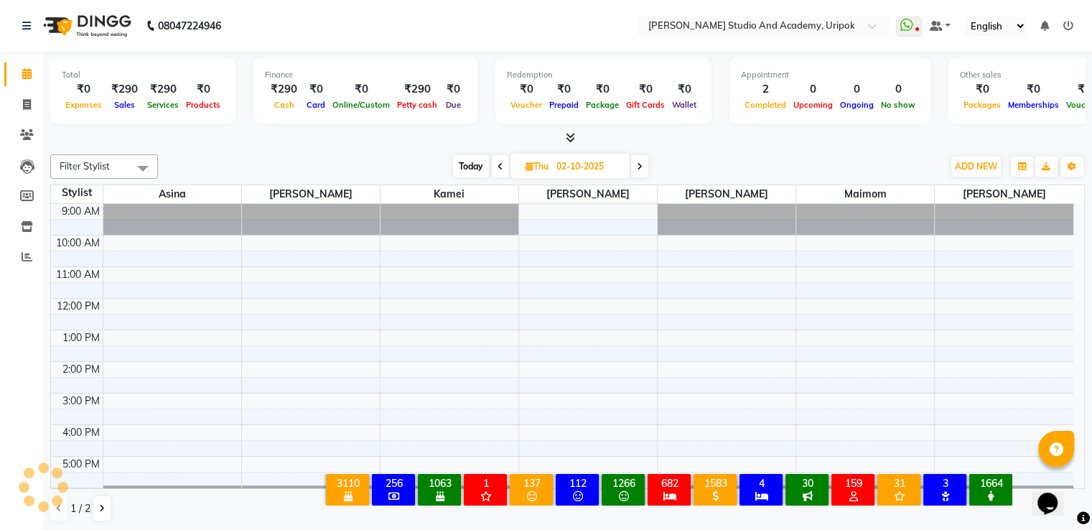
scroll to position [27, 0]
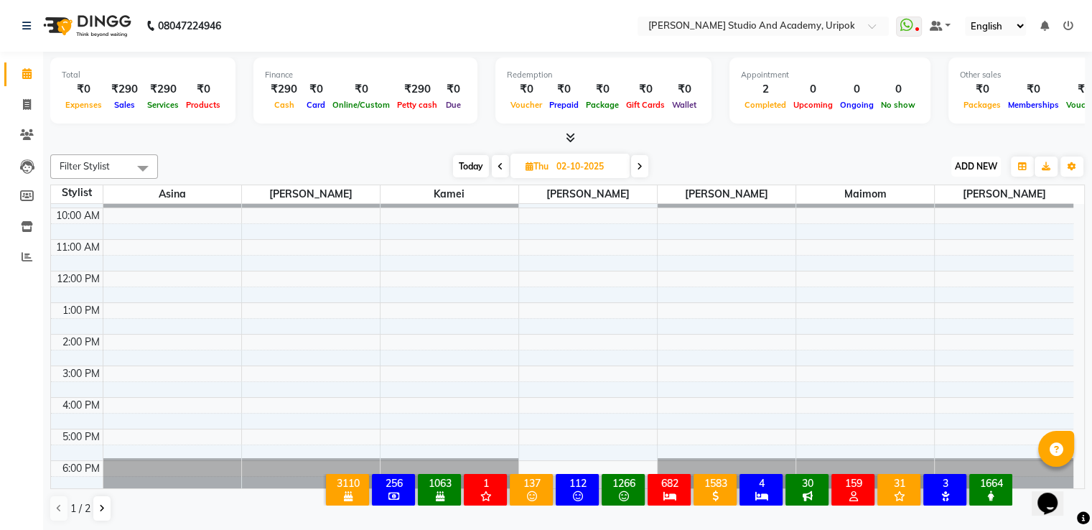
click at [976, 165] on span "ADD NEW" at bounding box center [976, 166] width 42 height 11
click at [938, 193] on button "Add Appointment" at bounding box center [943, 193] width 113 height 19
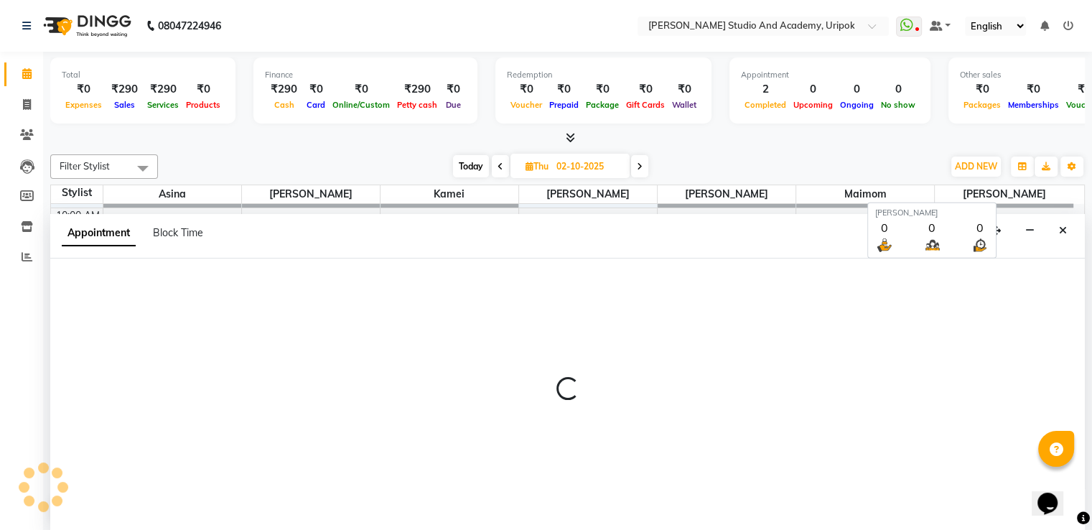
scroll to position [1, 0]
select select "tentative"
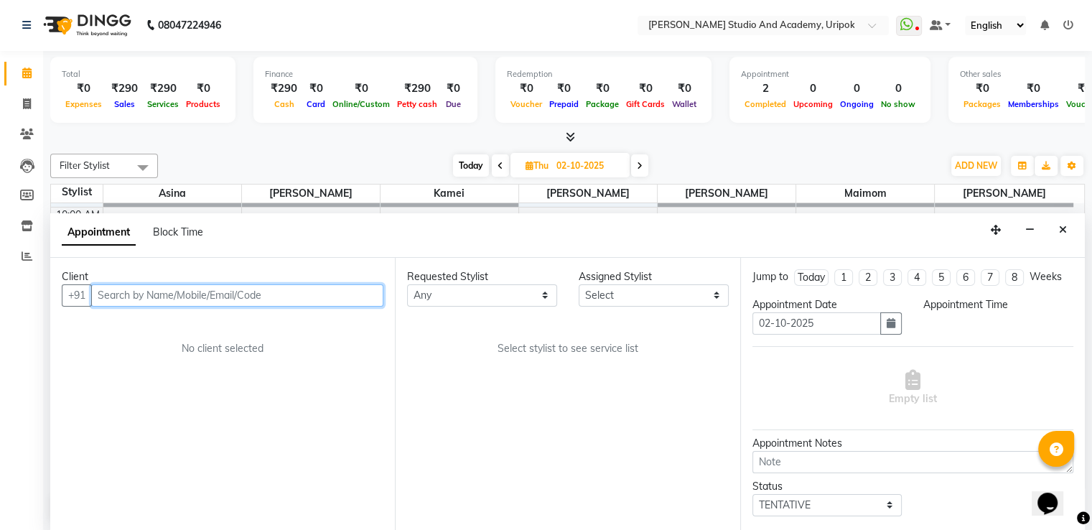
select select "600"
click at [159, 296] on input "text" at bounding box center [237, 295] width 292 height 22
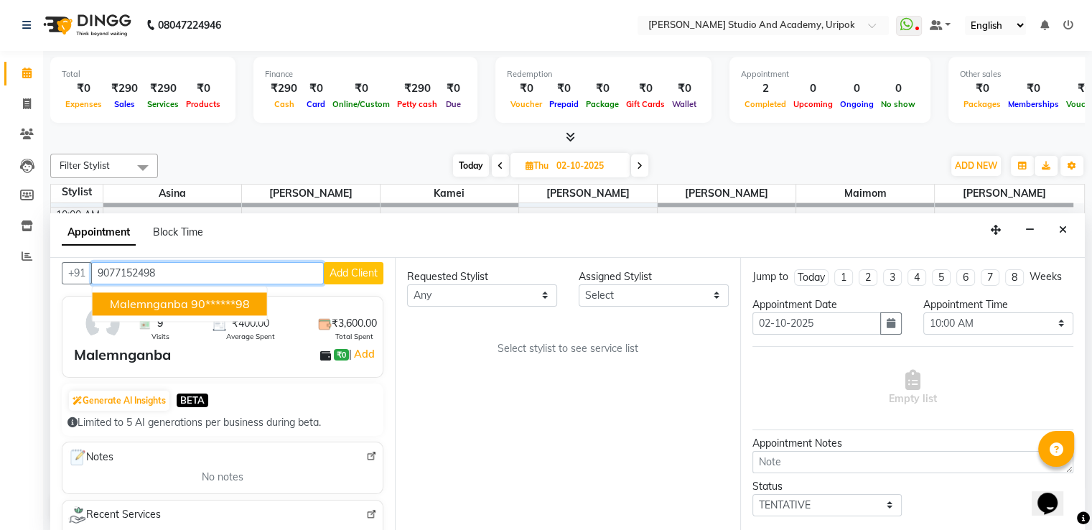
scroll to position [0, 0]
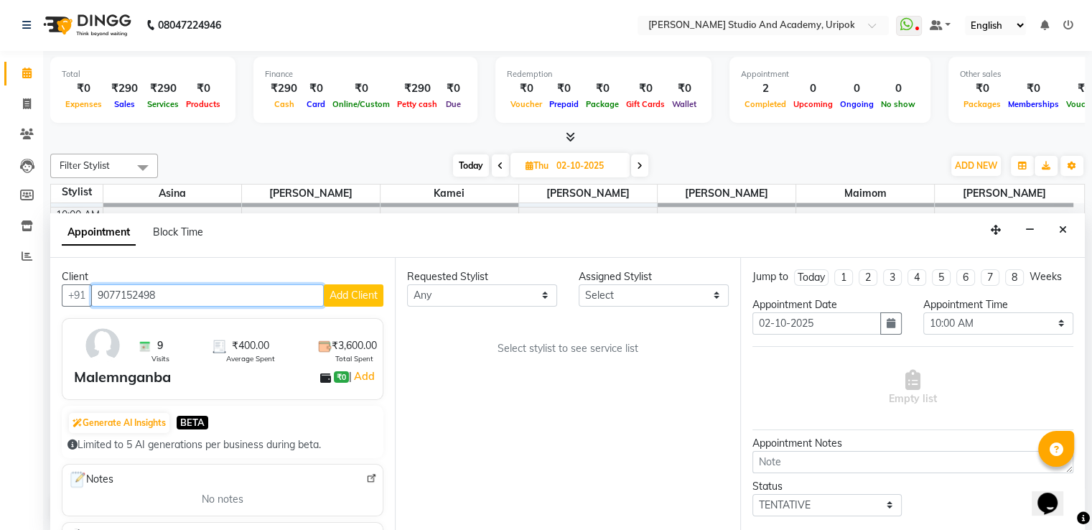
click at [227, 289] on input "9077152498" at bounding box center [207, 295] width 233 height 22
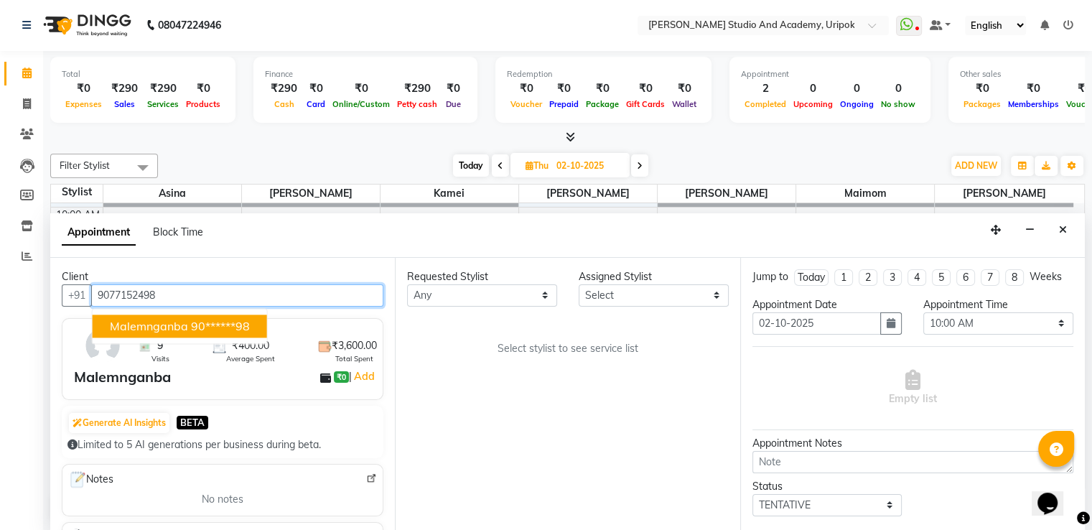
click at [218, 322] on ngb-highlight "90******98" at bounding box center [220, 326] width 59 height 14
type input "90******98"
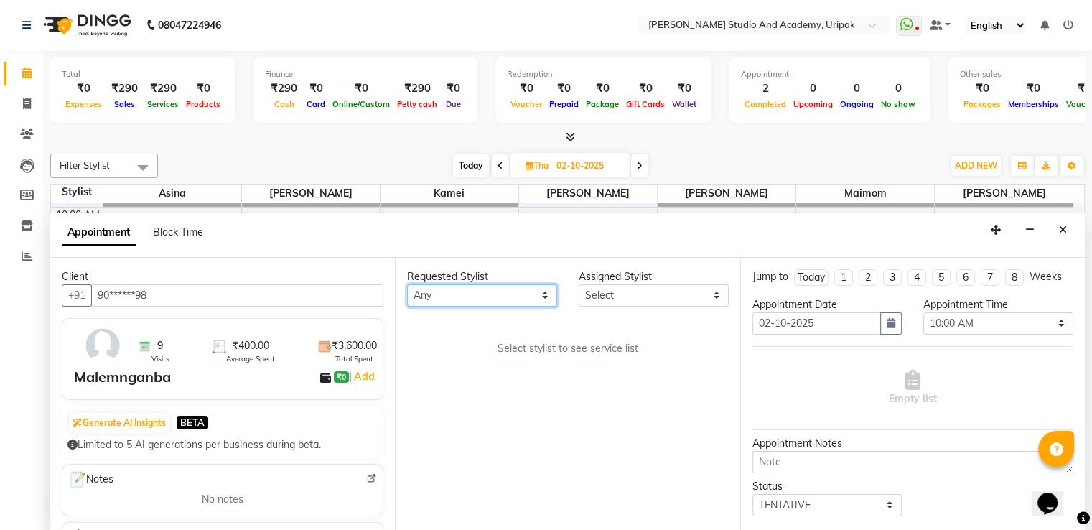
click at [456, 292] on select "Any Asina johnson Kamei Lewiska Maimom Micheal Sonka Suniti Wangkhem" at bounding box center [482, 295] width 150 height 22
select select "29583"
click at [407, 284] on select "Any Asina johnson Kamei Lewiska Maimom Micheal Sonka Suniti Wangkhem" at bounding box center [482, 295] width 150 height 22
select select "29583"
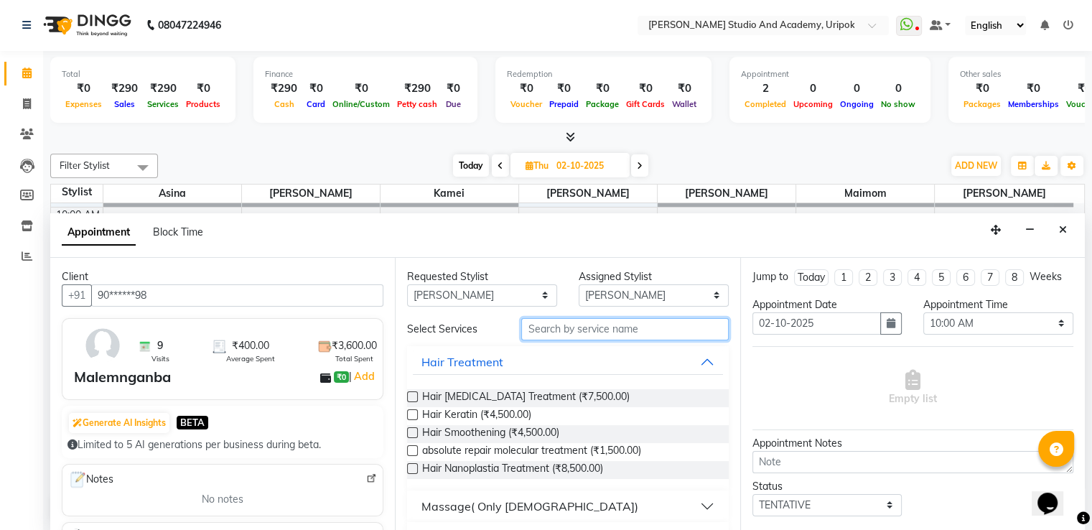
click at [528, 329] on input "text" at bounding box center [624, 329] width 207 height 22
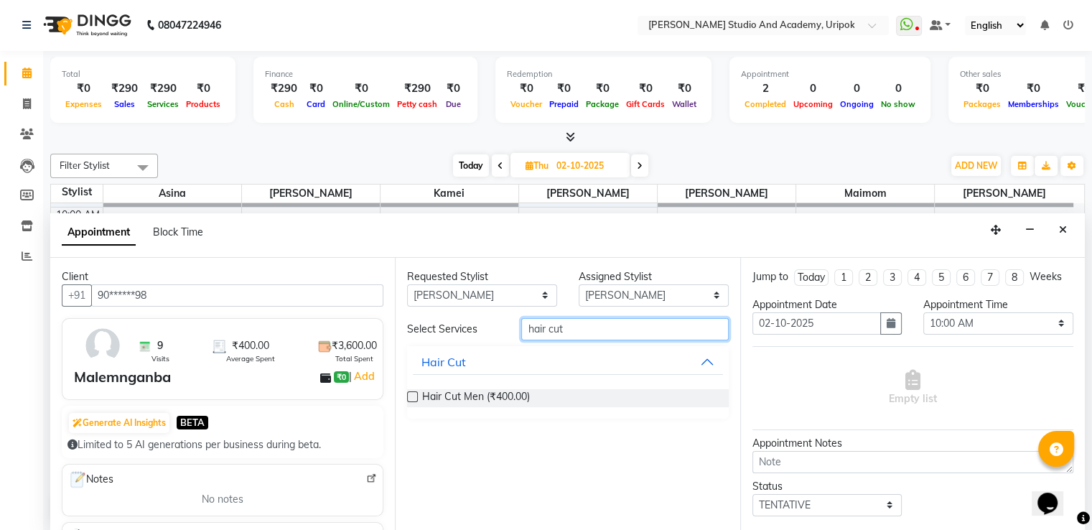
type input "hair cut"
click at [412, 394] on label at bounding box center [412, 396] width 11 height 11
click at [412, 394] on input "checkbox" at bounding box center [411, 397] width 9 height 9
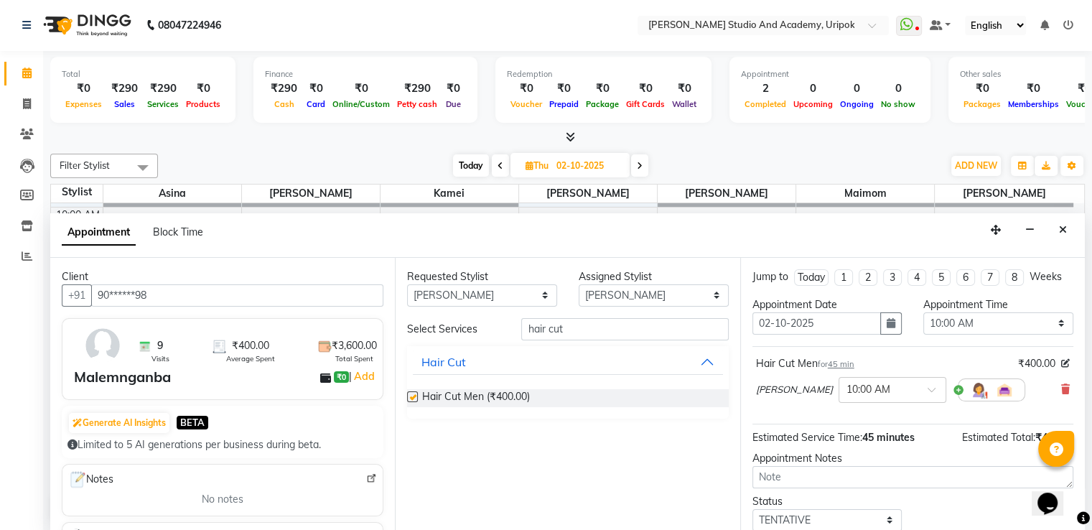
checkbox input "false"
click at [878, 381] on div at bounding box center [892, 388] width 106 height 15
click at [871, 434] on div "10:30 AM" at bounding box center [892, 442] width 106 height 27
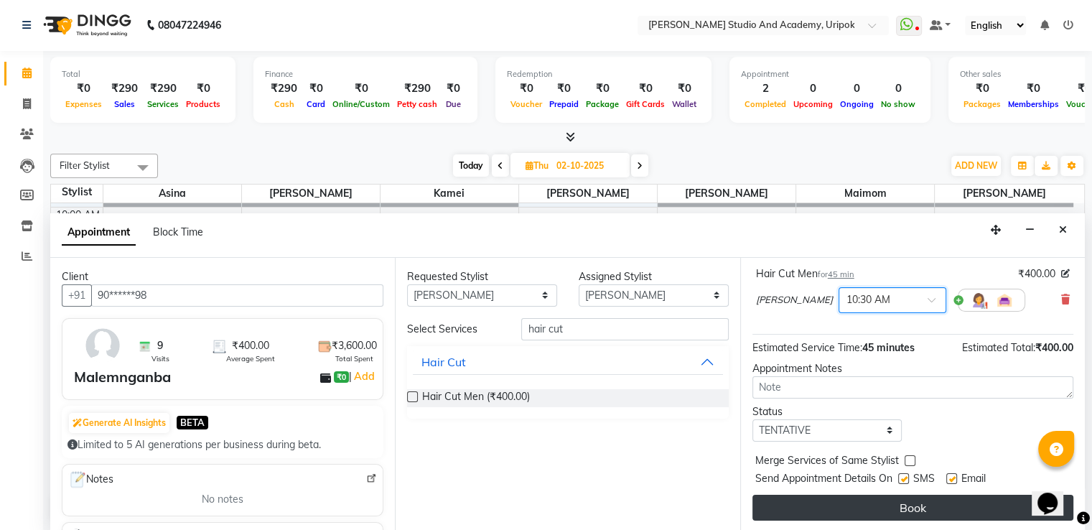
click at [950, 504] on button "Book" at bounding box center [912, 508] width 321 height 26
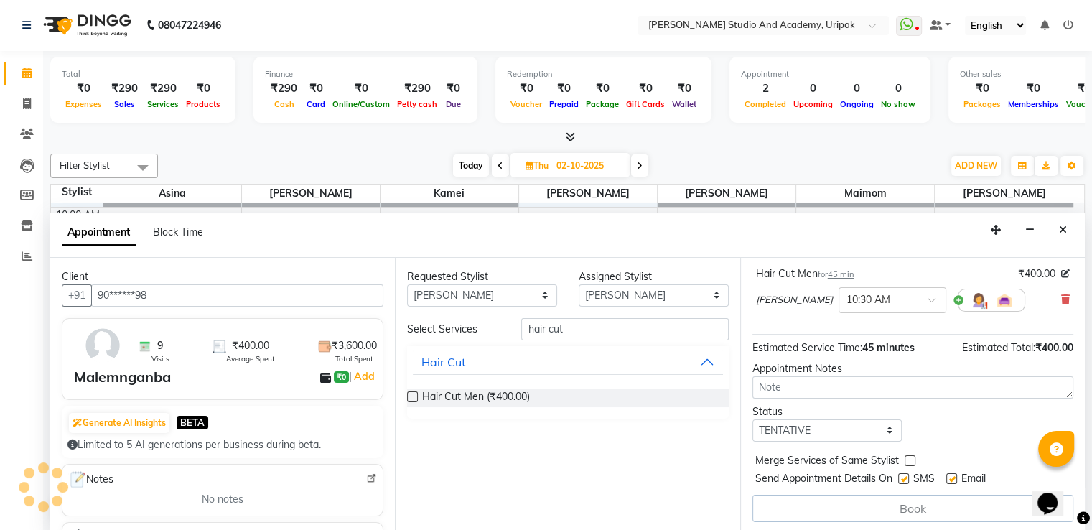
scroll to position [0, 0]
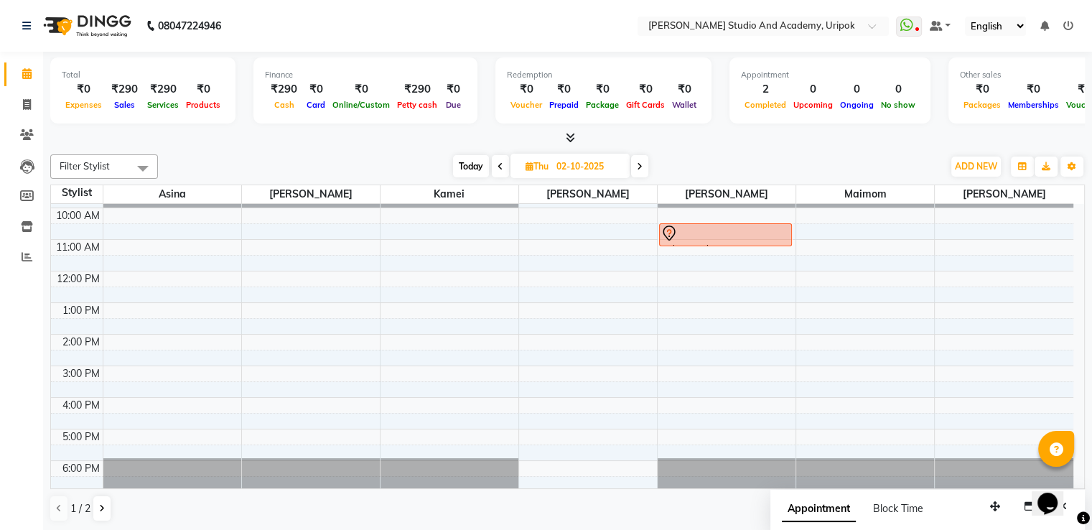
click at [500, 169] on span at bounding box center [500, 166] width 17 height 22
type input "01-10-2025"
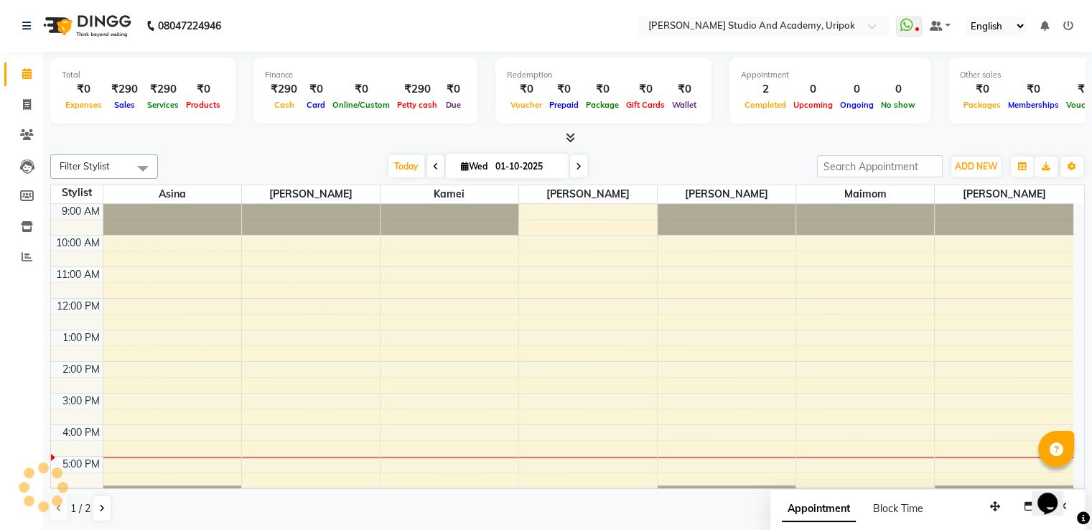
scroll to position [27, 0]
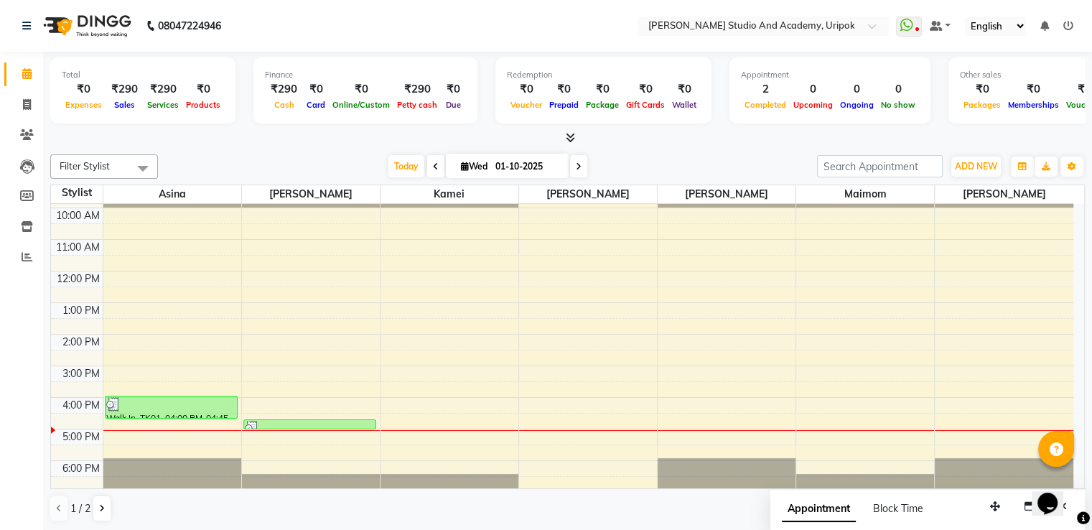
click at [663, 215] on div "9:00 AM 10:00 AM 11:00 AM 12:00 PM 1:00 PM 2:00 PM 3:00 PM 4:00 PM 5:00 PM 6:00…" at bounding box center [562, 334] width 1022 height 315
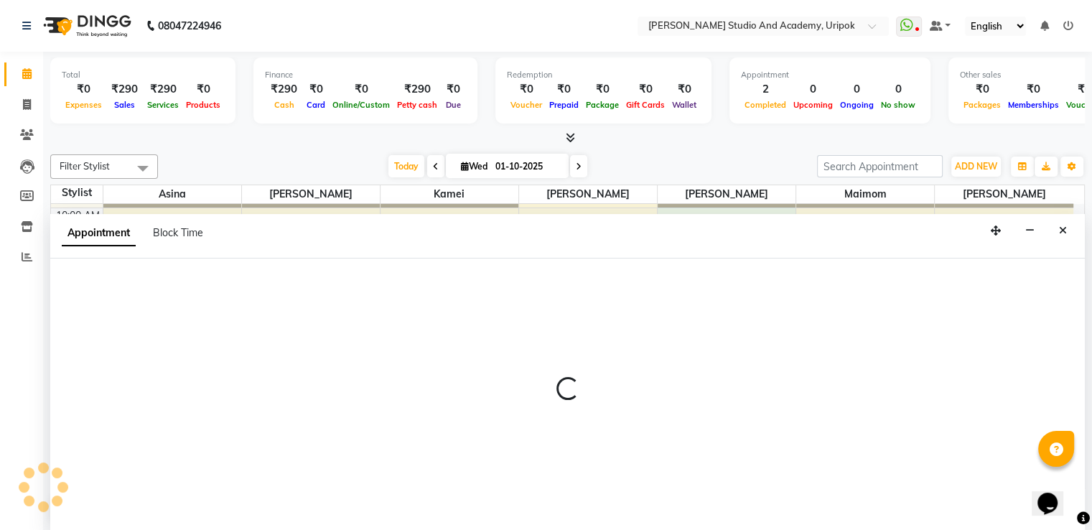
select select "29583"
select select "tentative"
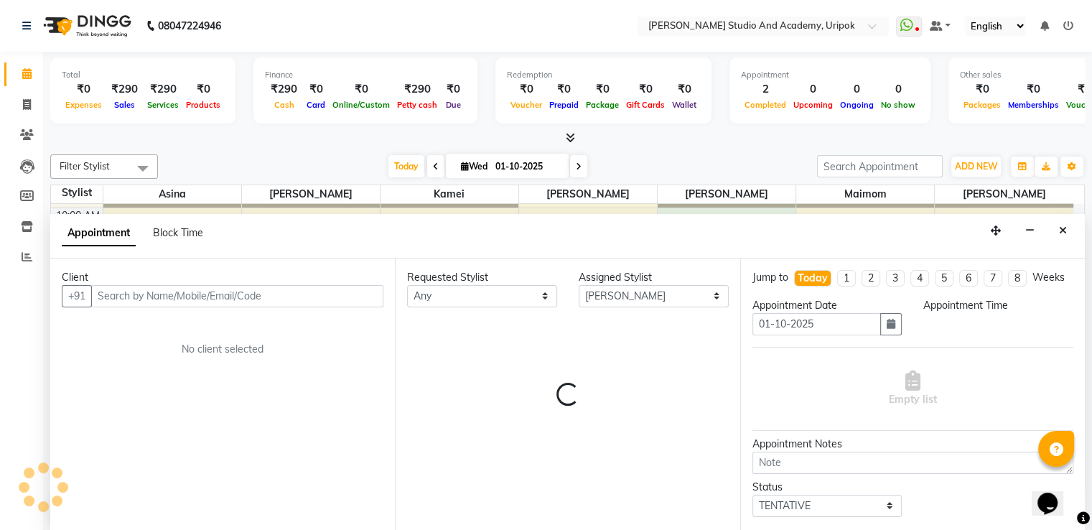
scroll to position [1, 0]
select select "600"
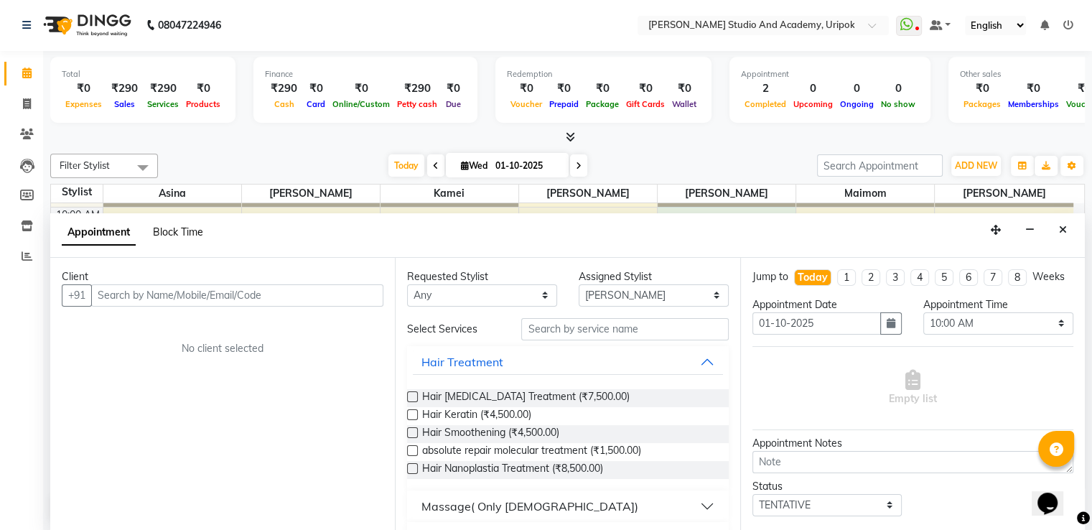
click at [177, 231] on span "Block Time" at bounding box center [178, 231] width 50 height 13
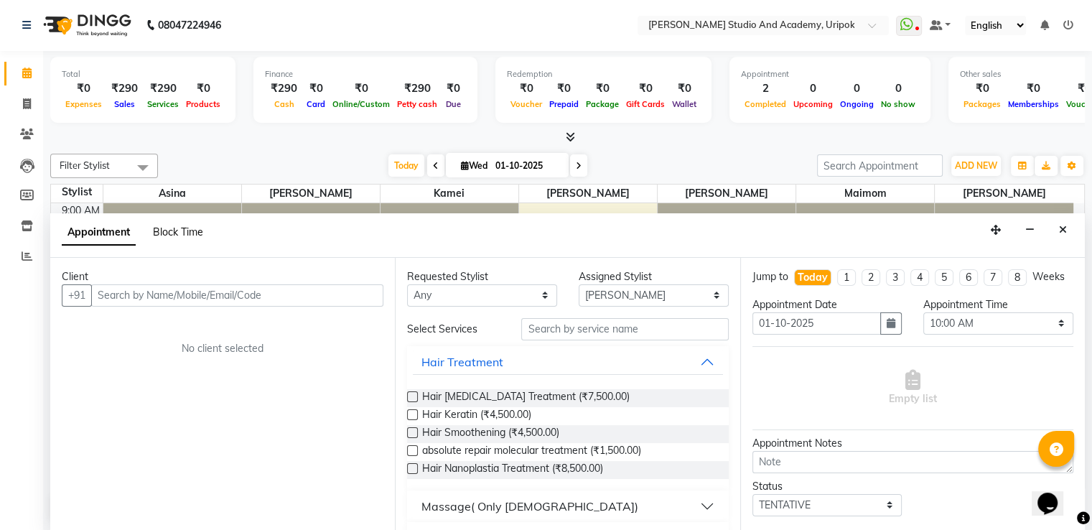
select select "29583"
select select "600"
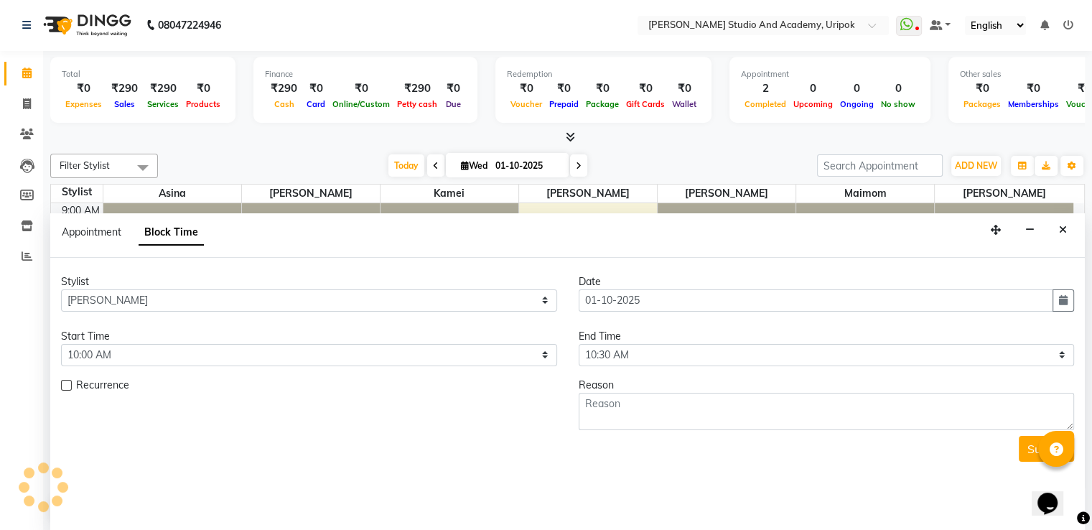
scroll to position [27, 0]
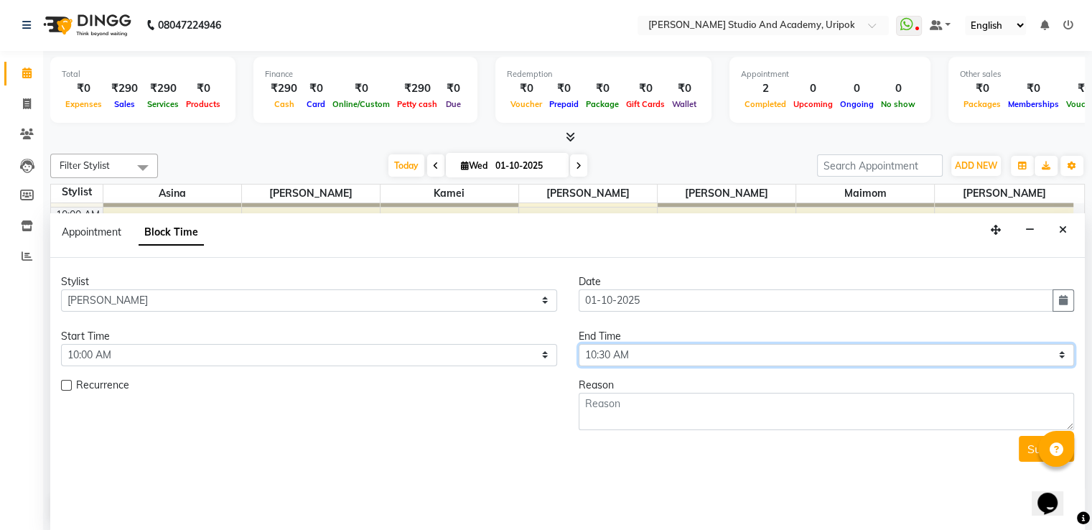
click at [659, 356] on select "Select 10:00 AM 10:30 AM 11:00 AM 11:30 AM 12:00 PM 12:30 PM 01:00 PM 01:30 PM …" at bounding box center [827, 355] width 496 height 22
select select "1110"
click at [579, 344] on select "Select 10:00 AM 10:30 AM 11:00 AM 11:30 AM 12:00 PM 12:30 PM 01:00 PM 01:30 PM …" at bounding box center [827, 355] width 496 height 22
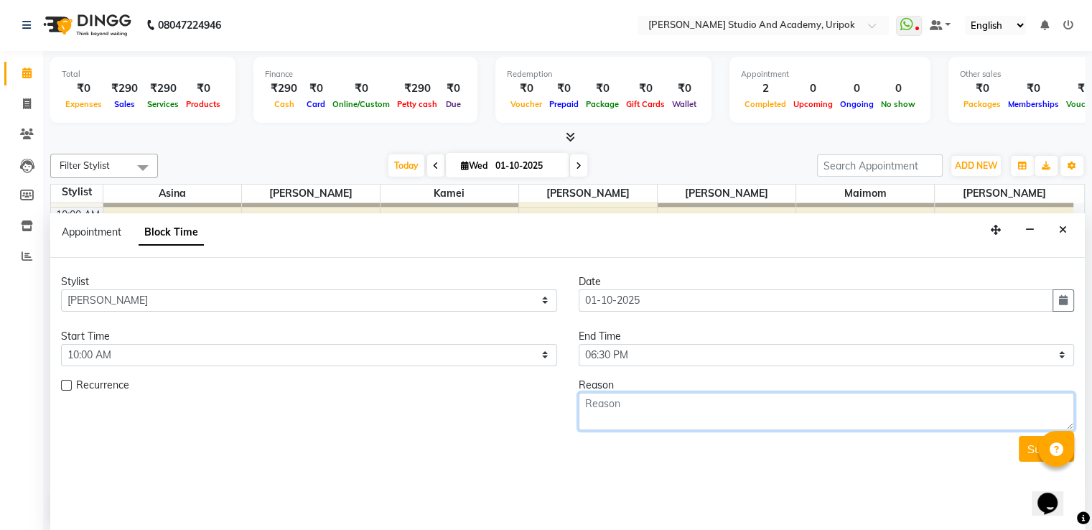
click at [635, 420] on textarea at bounding box center [827, 411] width 496 height 37
type textarea "leave"
click at [1029, 449] on button "Submit" at bounding box center [1046, 449] width 55 height 26
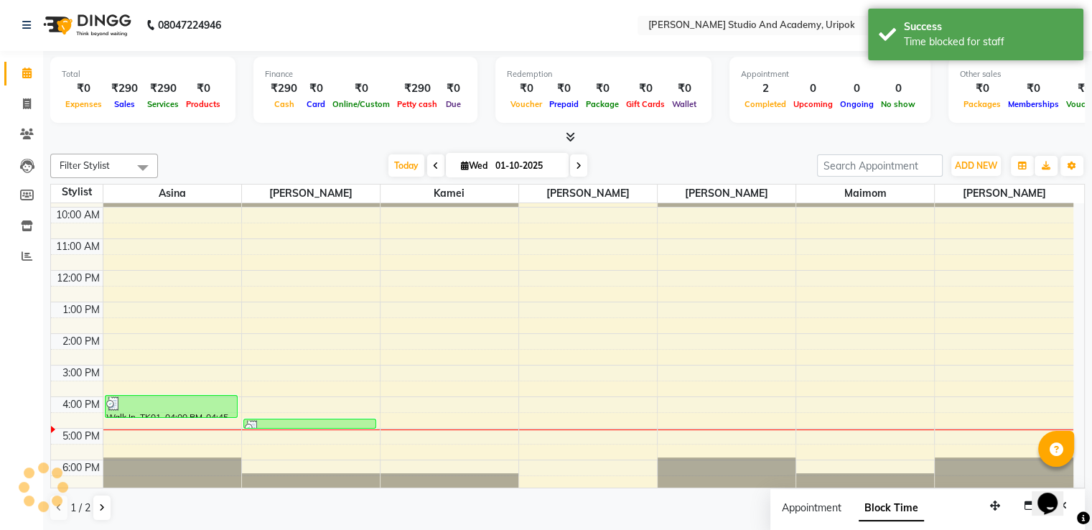
scroll to position [0, 0]
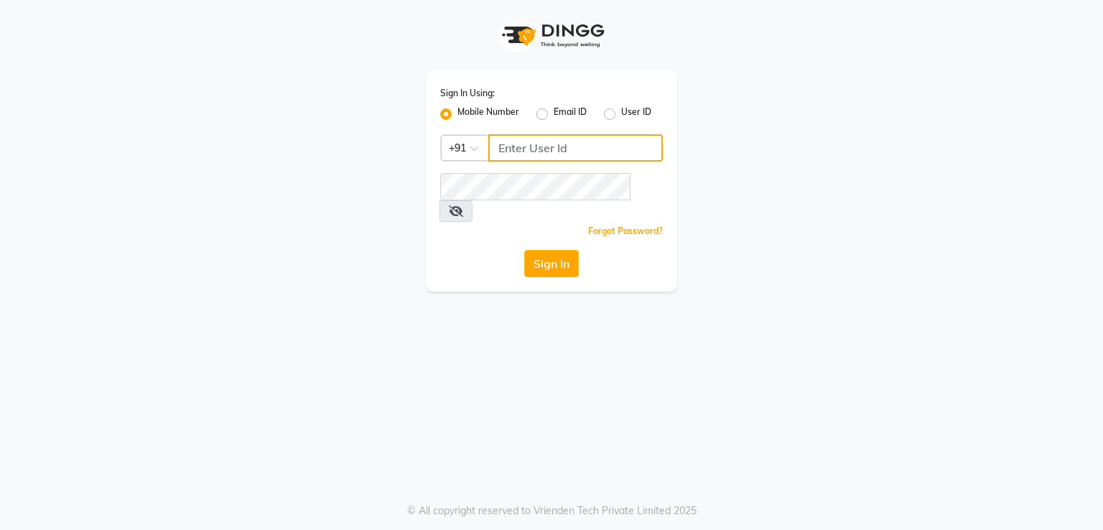
type input "9383215183"
click at [564, 250] on button "Sign In" at bounding box center [551, 263] width 55 height 27
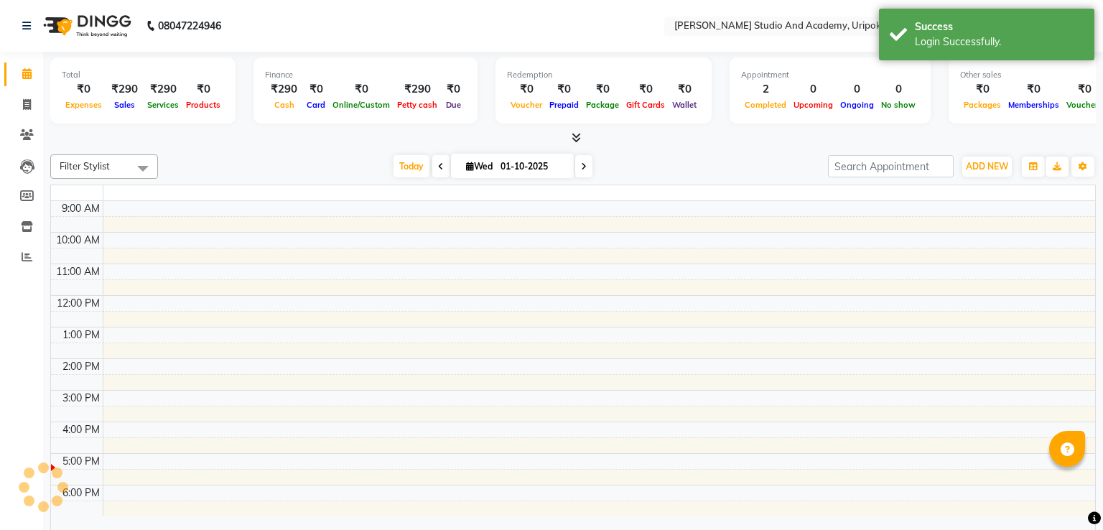
select select "en"
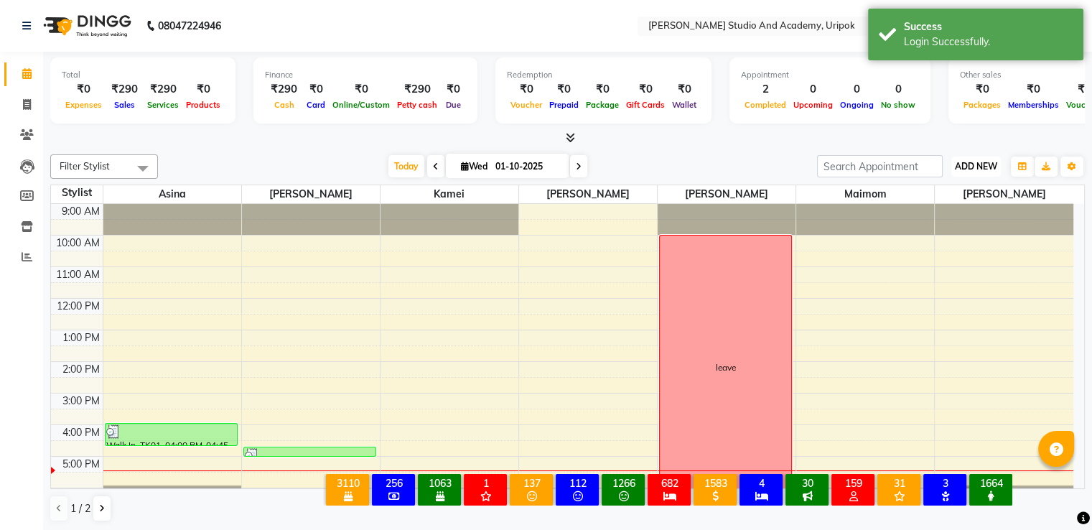
click at [957, 170] on span "ADD NEW" at bounding box center [976, 166] width 42 height 11
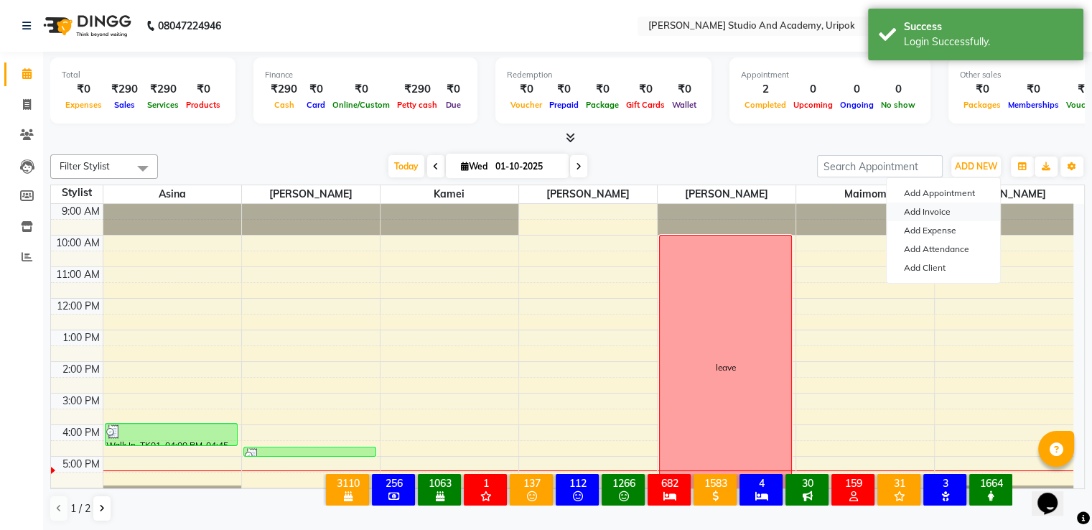
click at [933, 212] on link "Add Invoice" at bounding box center [943, 211] width 113 height 19
select select "service"
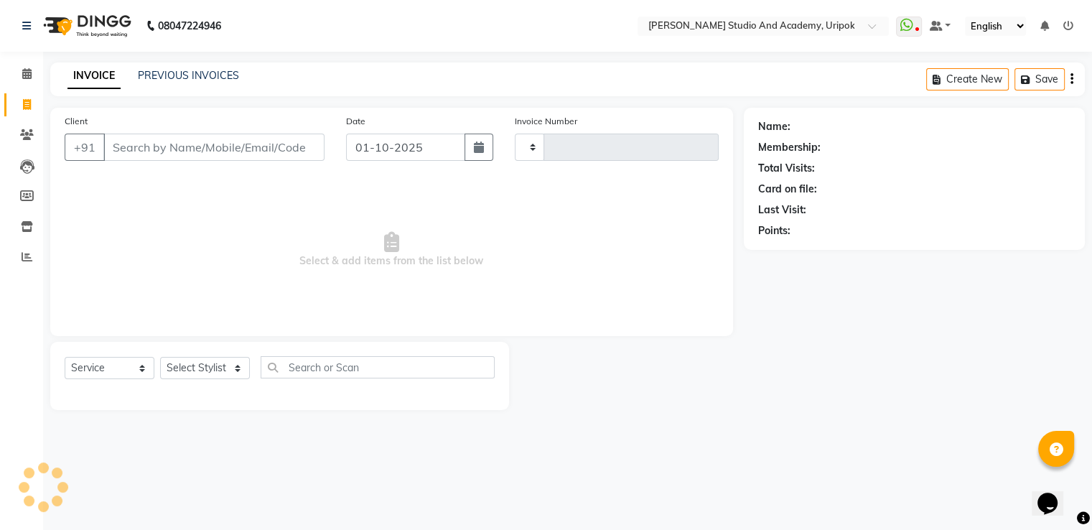
type input "1403"
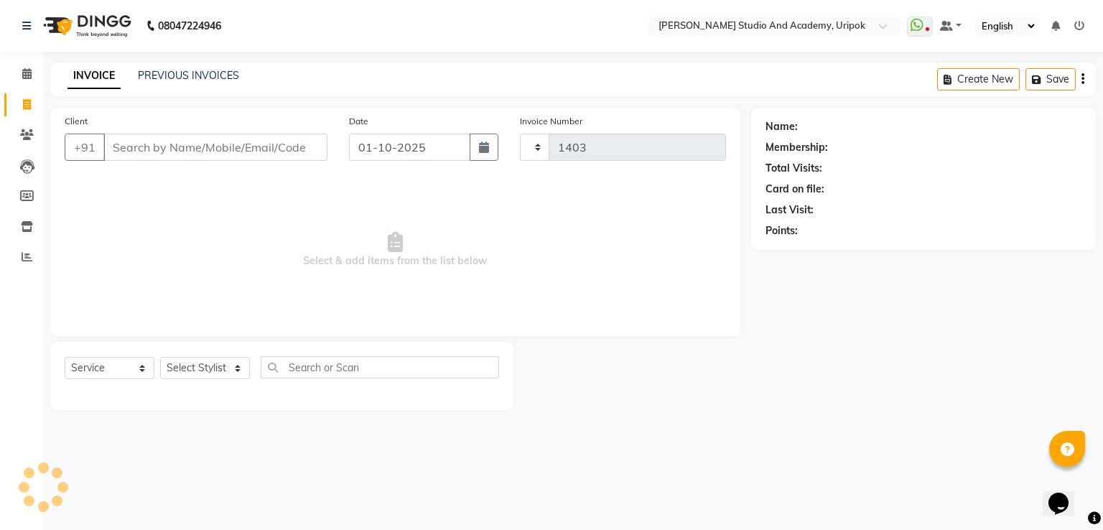
select select "4880"
click at [201, 144] on input "Client" at bounding box center [215, 147] width 224 height 27
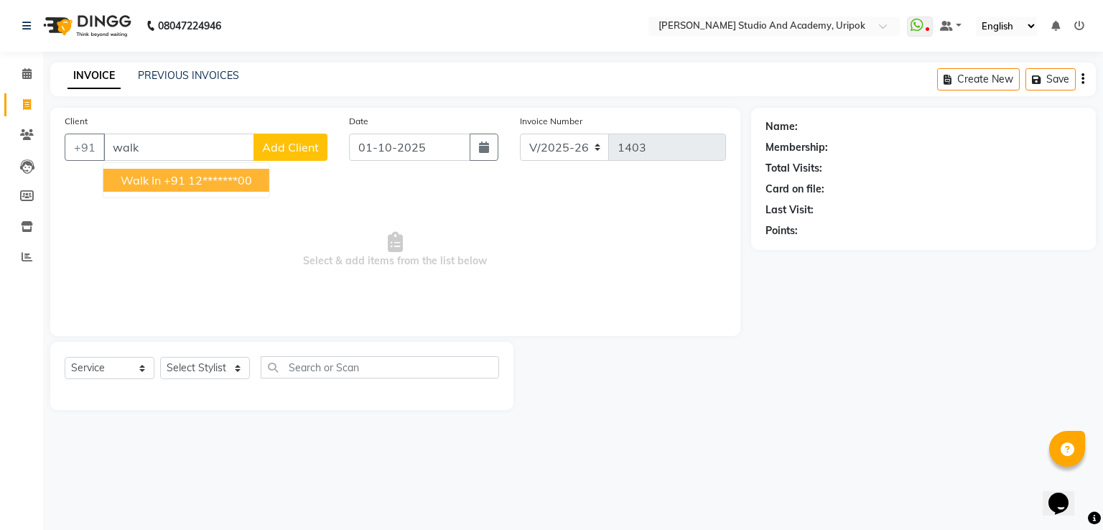
click at [142, 190] on button "Walk In +91 12*******00" at bounding box center [186, 180] width 166 height 23
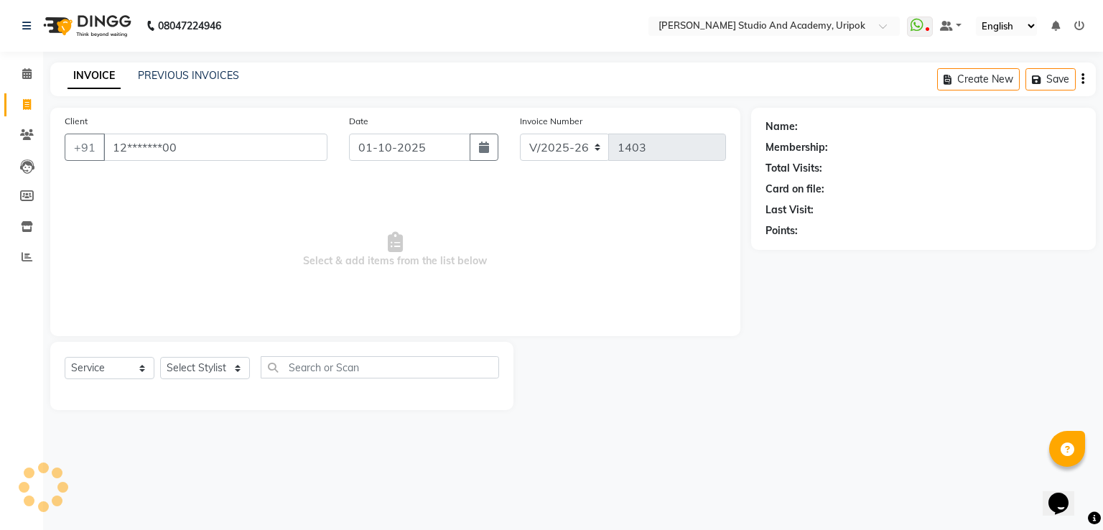
type input "12*******00"
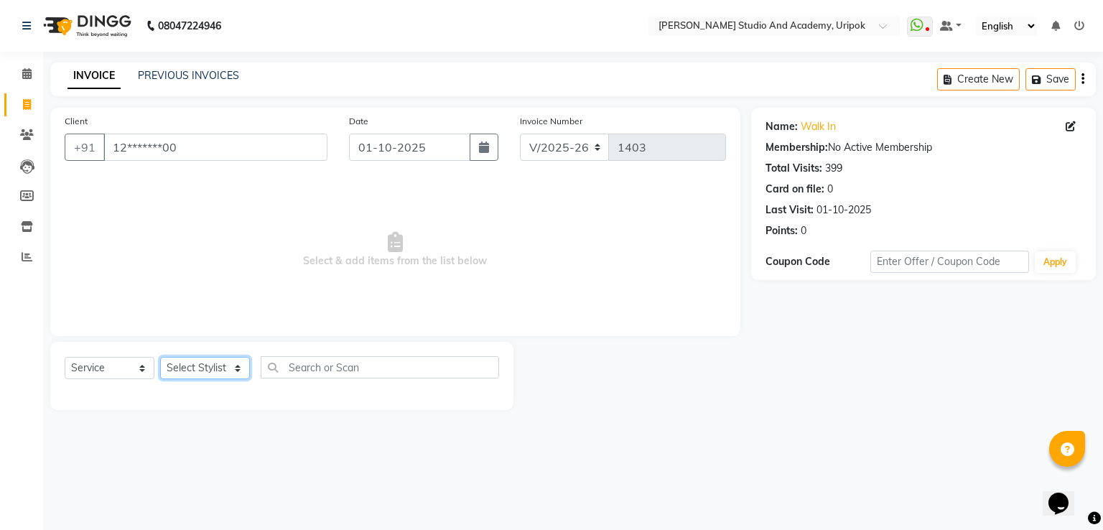
click at [178, 365] on select "Select Stylist [PERSON_NAME] [PERSON_NAME] [PERSON_NAME] [PERSON_NAME] [PERSON_…" at bounding box center [205, 368] width 90 height 22
select select "84642"
click at [160, 357] on select "Select Stylist [PERSON_NAME] [PERSON_NAME] [PERSON_NAME] [PERSON_NAME] [PERSON_…" at bounding box center [205, 368] width 90 height 22
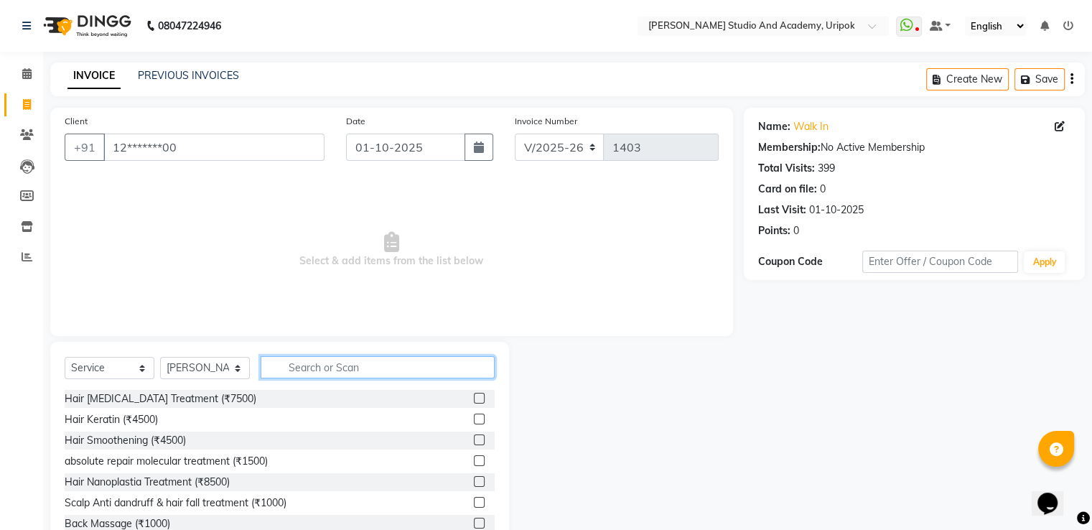
click at [318, 370] on input "text" at bounding box center [378, 367] width 234 height 22
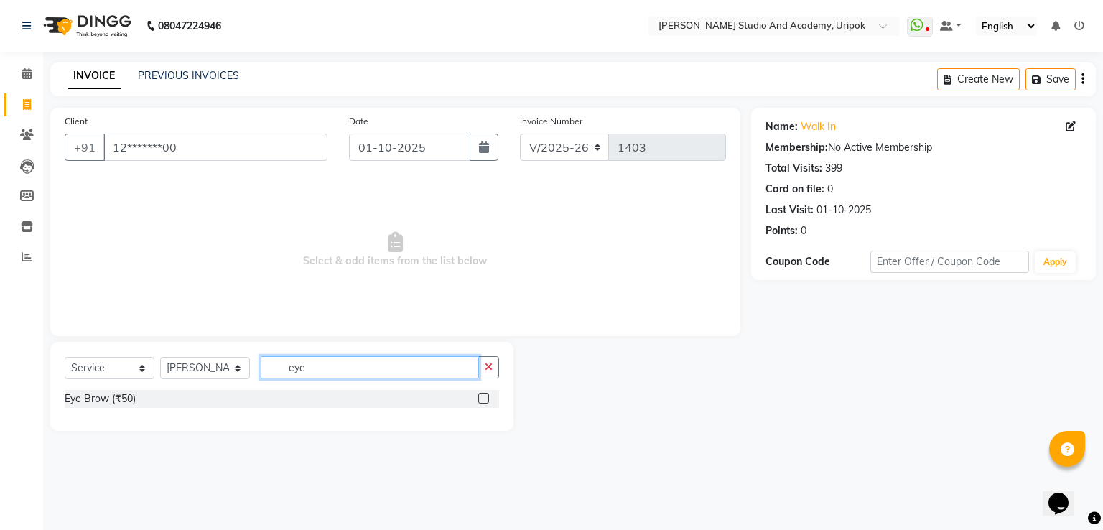
type input "eye"
click at [486, 400] on label at bounding box center [483, 398] width 11 height 11
click at [486, 400] on input "checkbox" at bounding box center [482, 398] width 9 height 9
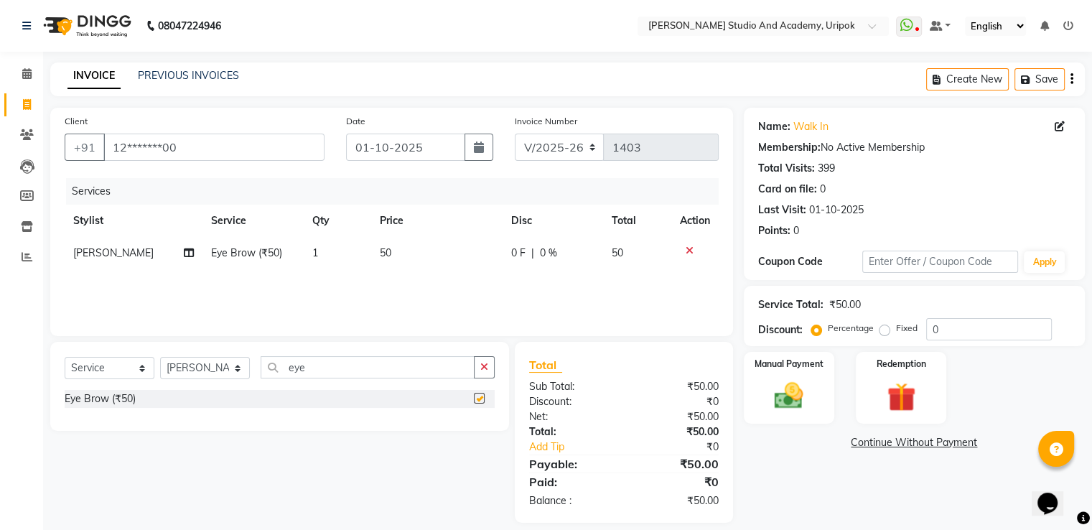
checkbox input "false"
click at [795, 376] on div "Manual Payment" at bounding box center [789, 387] width 94 height 74
click at [901, 446] on span "GPay" at bounding box center [898, 443] width 29 height 17
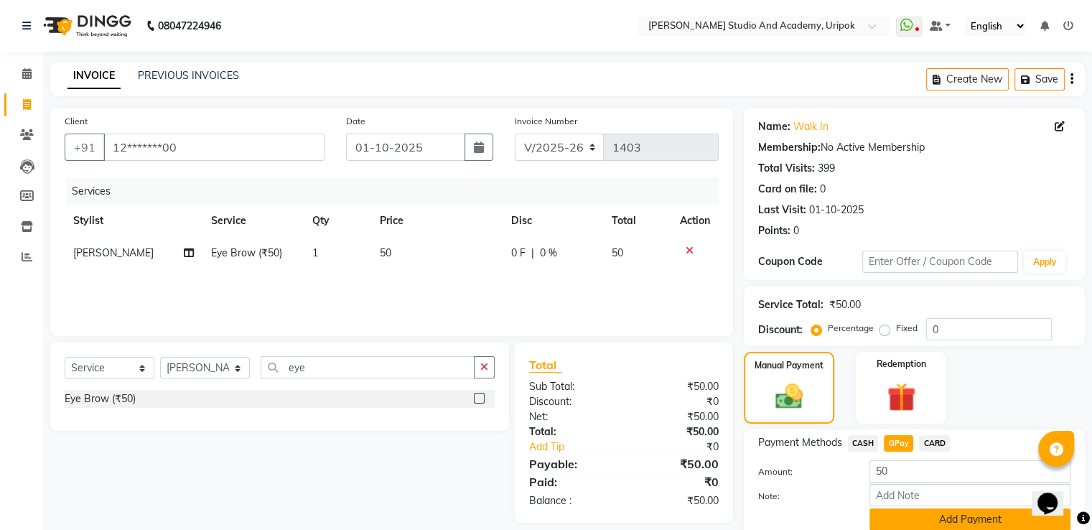
click at [910, 515] on button "Add Payment" at bounding box center [969, 519] width 201 height 22
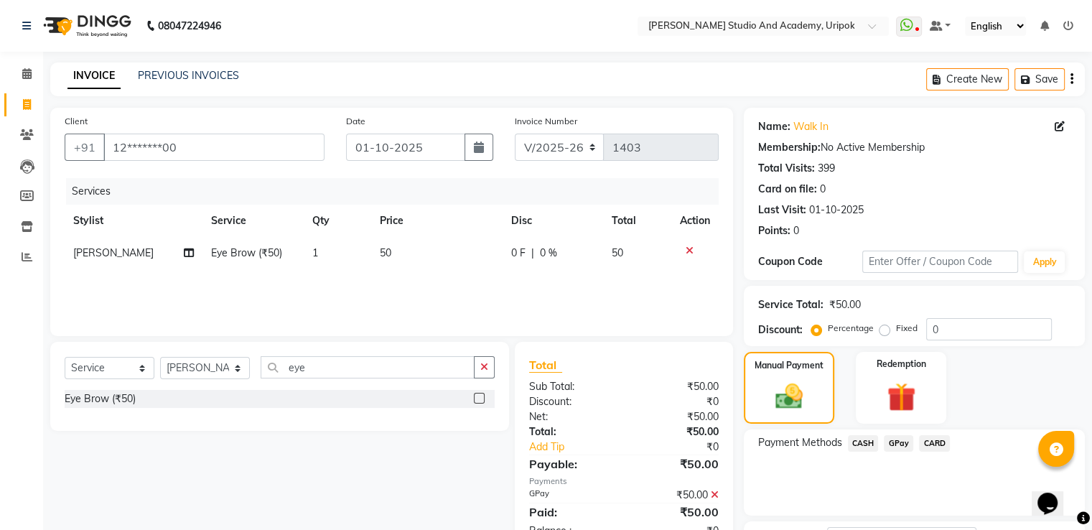
scroll to position [117, 0]
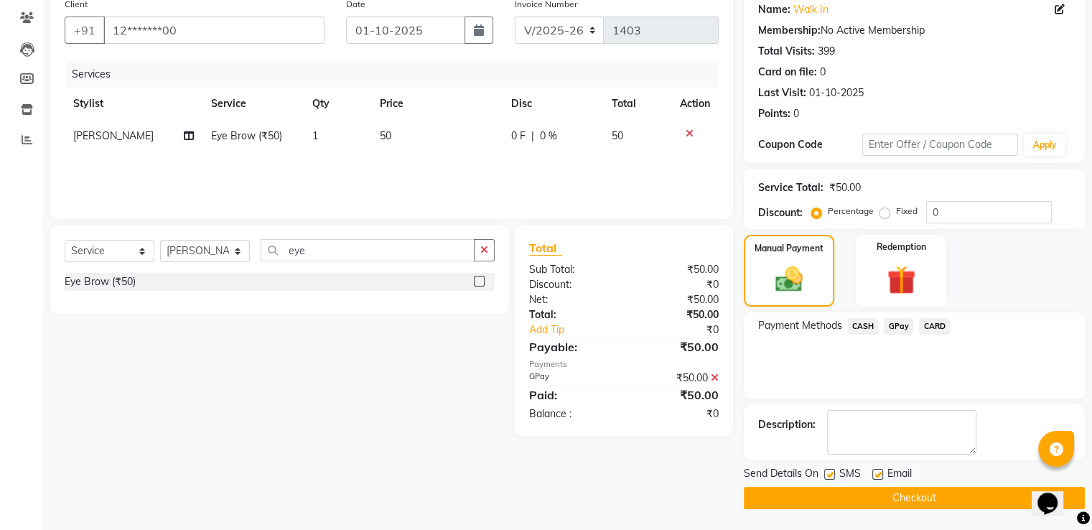
click at [934, 499] on button "Checkout" at bounding box center [914, 498] width 341 height 22
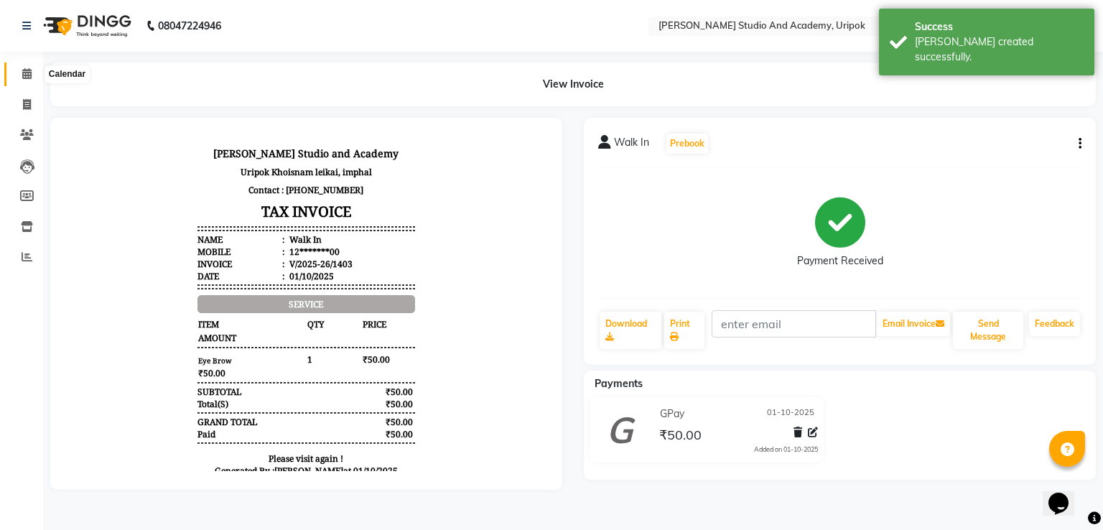
click at [25, 73] on icon at bounding box center [26, 73] width 9 height 11
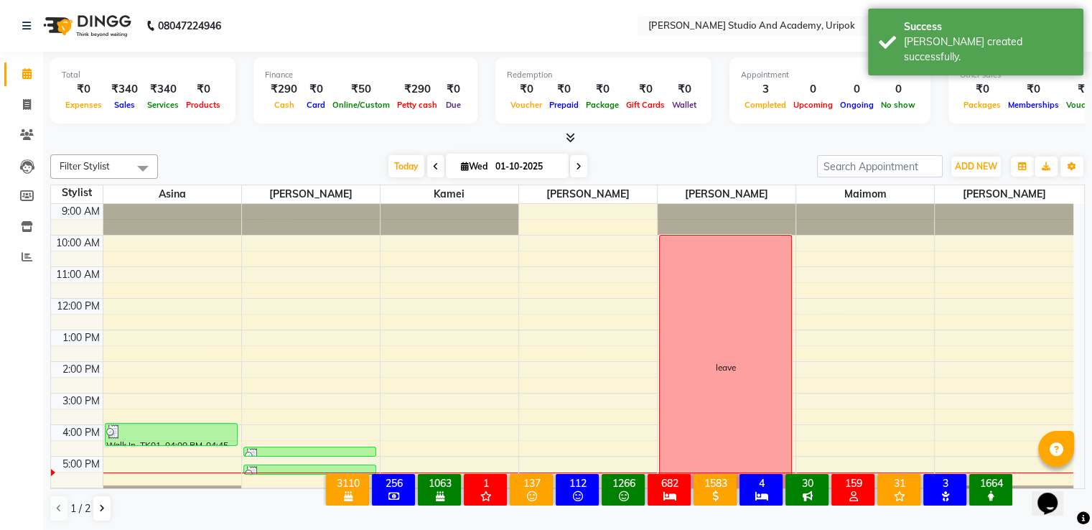
scroll to position [27, 0]
